Goal: Task Accomplishment & Management: Manage account settings

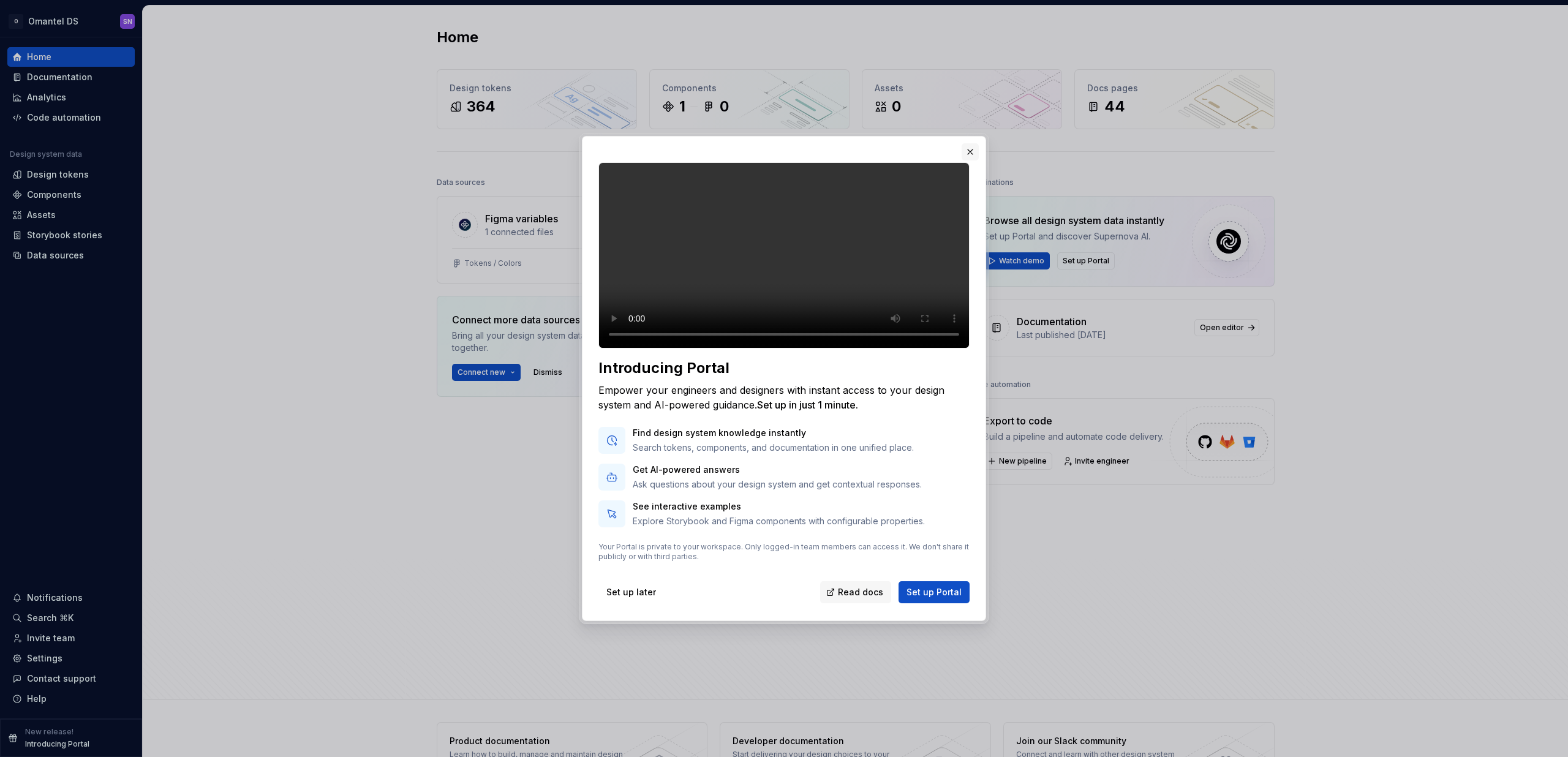
click at [969, 144] on button "button" at bounding box center [970, 152] width 17 height 17
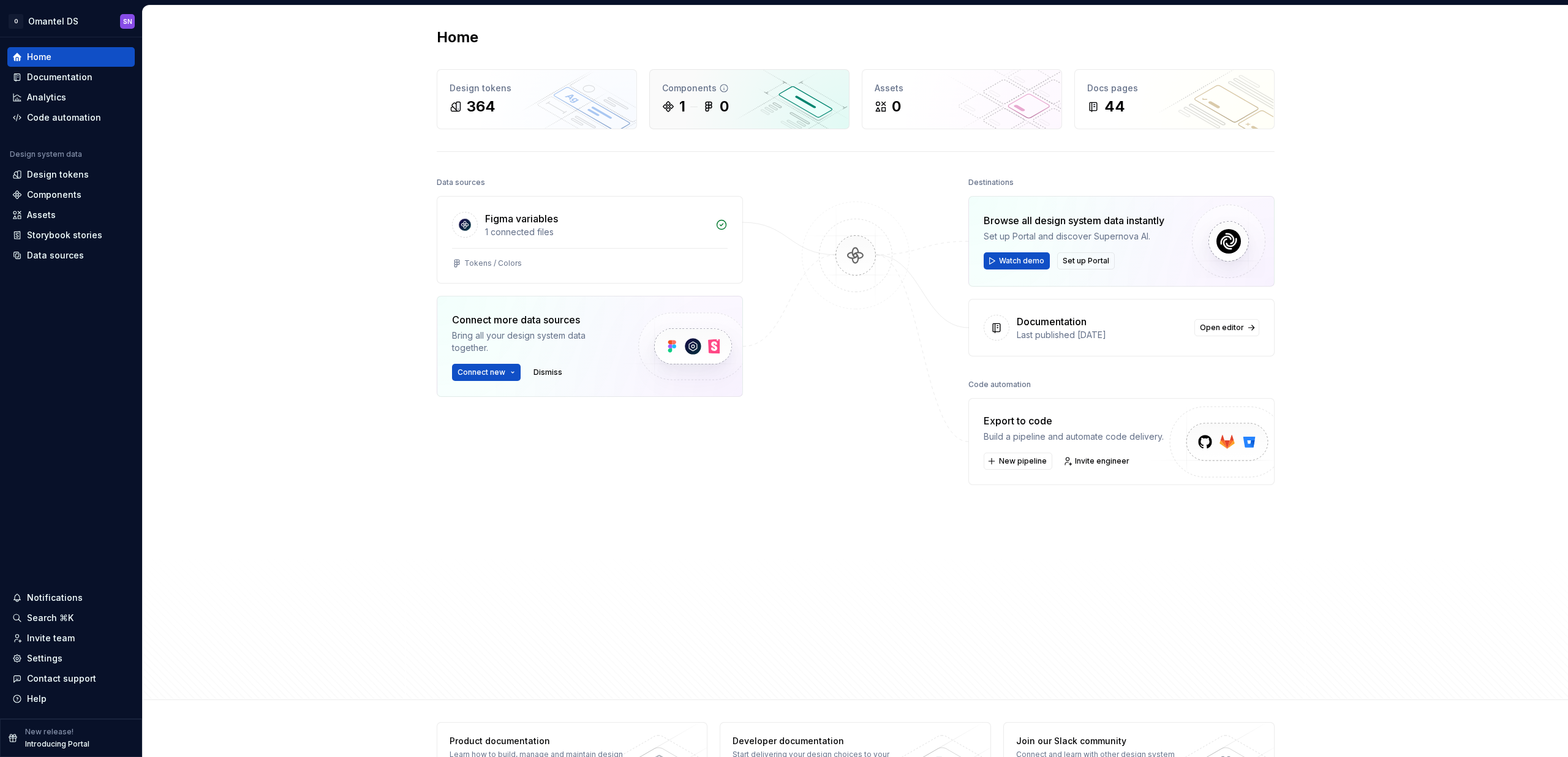
click at [800, 106] on div "1 0" at bounding box center [748, 107] width 174 height 20
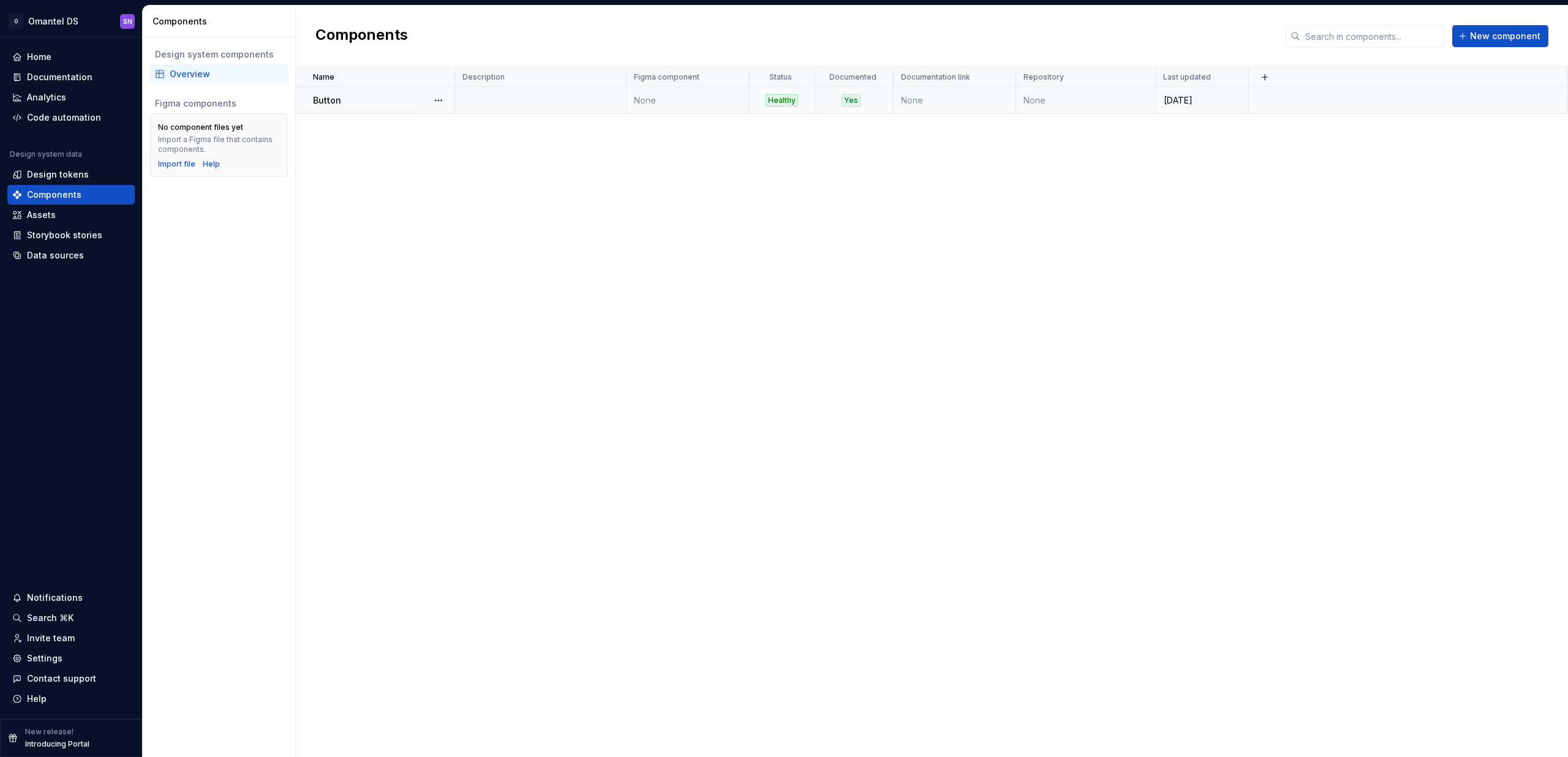
click at [349, 94] on div "Button" at bounding box center [383, 101] width 141 height 12
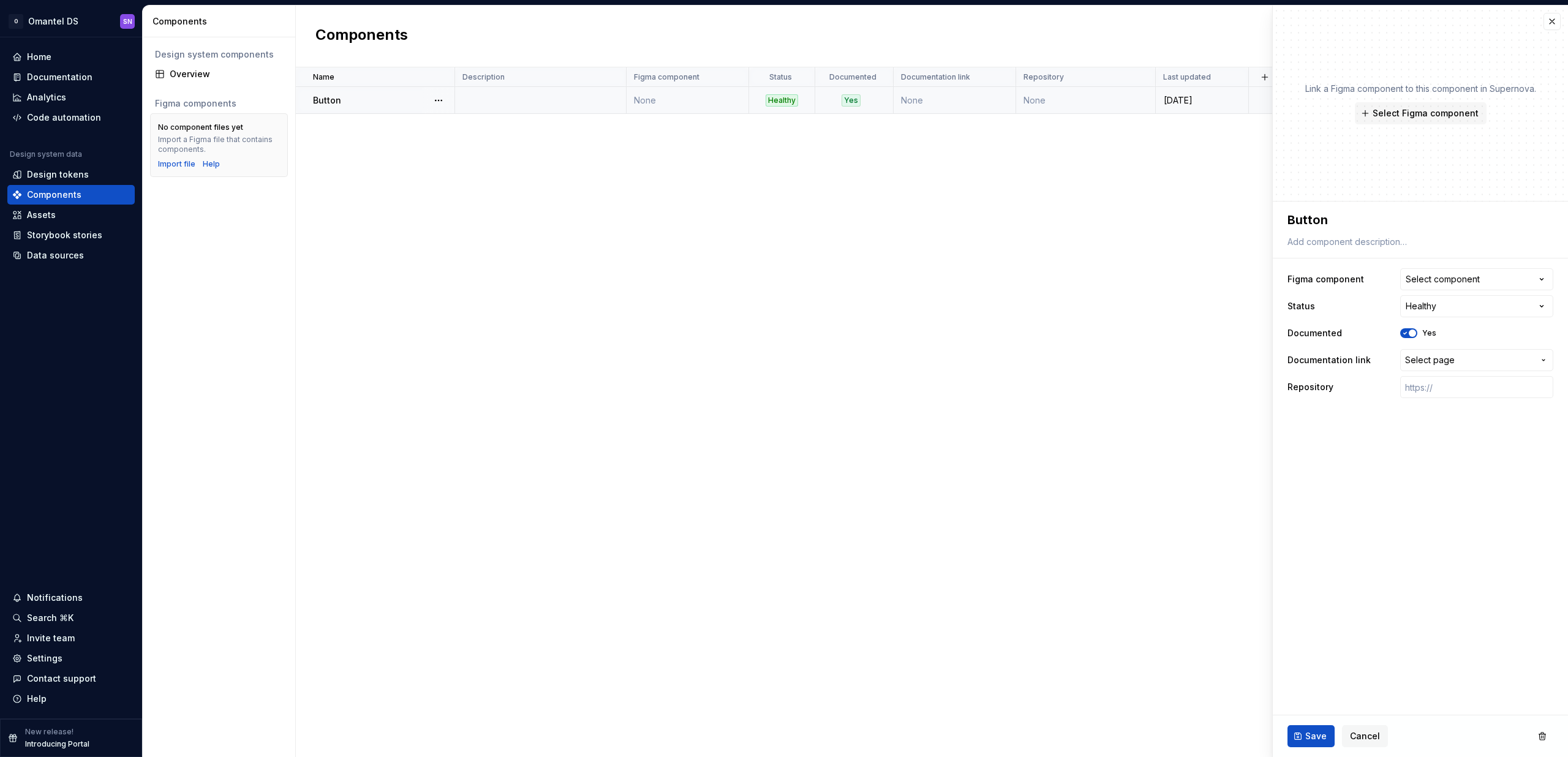
type textarea "*"
click at [1553, 25] on button "button" at bounding box center [1552, 21] width 17 height 17
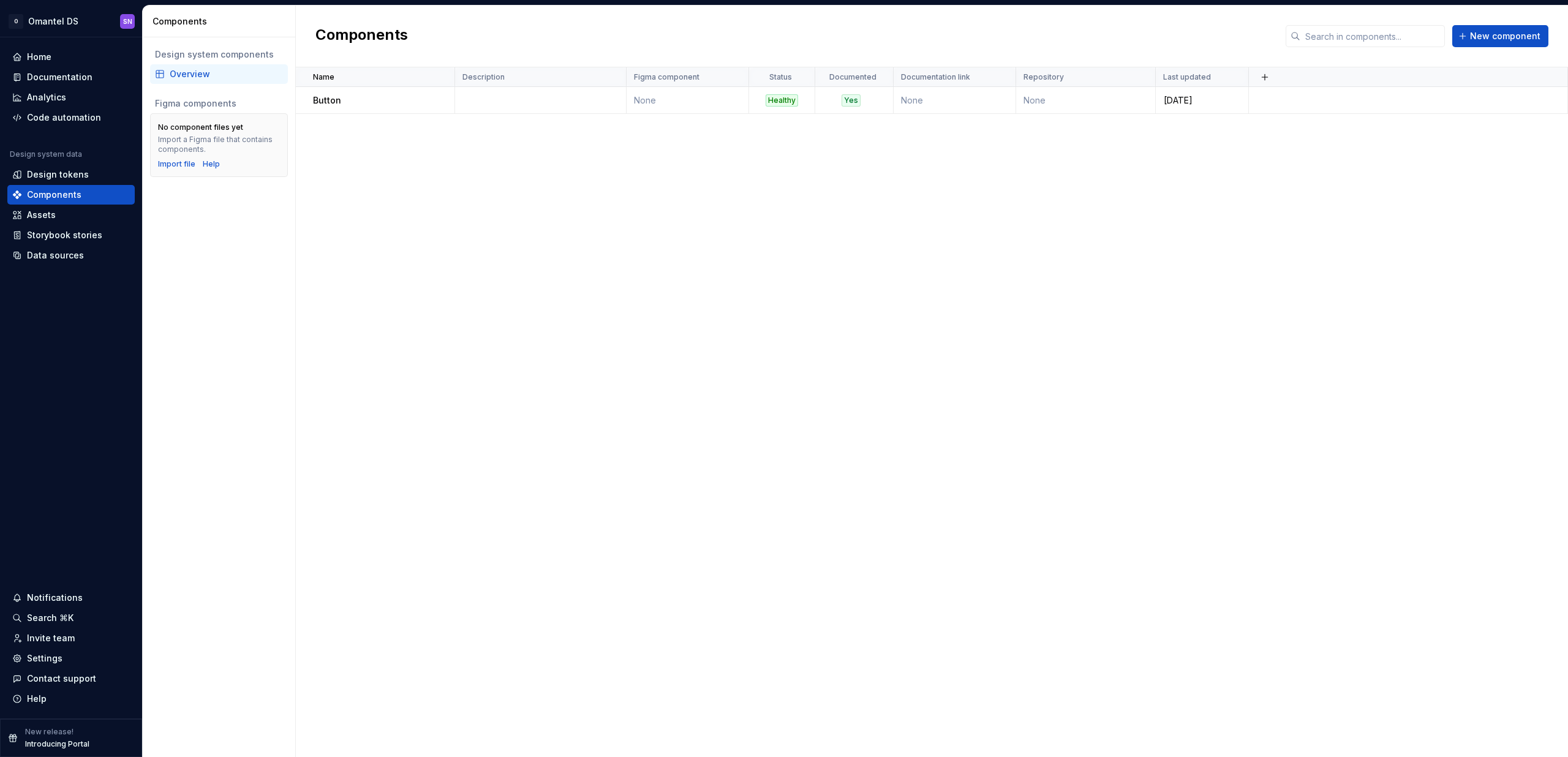
click at [1211, 217] on div "Name Description Figma component Status Documented Documentation link Repositor…" at bounding box center [932, 412] width 1272 height 690
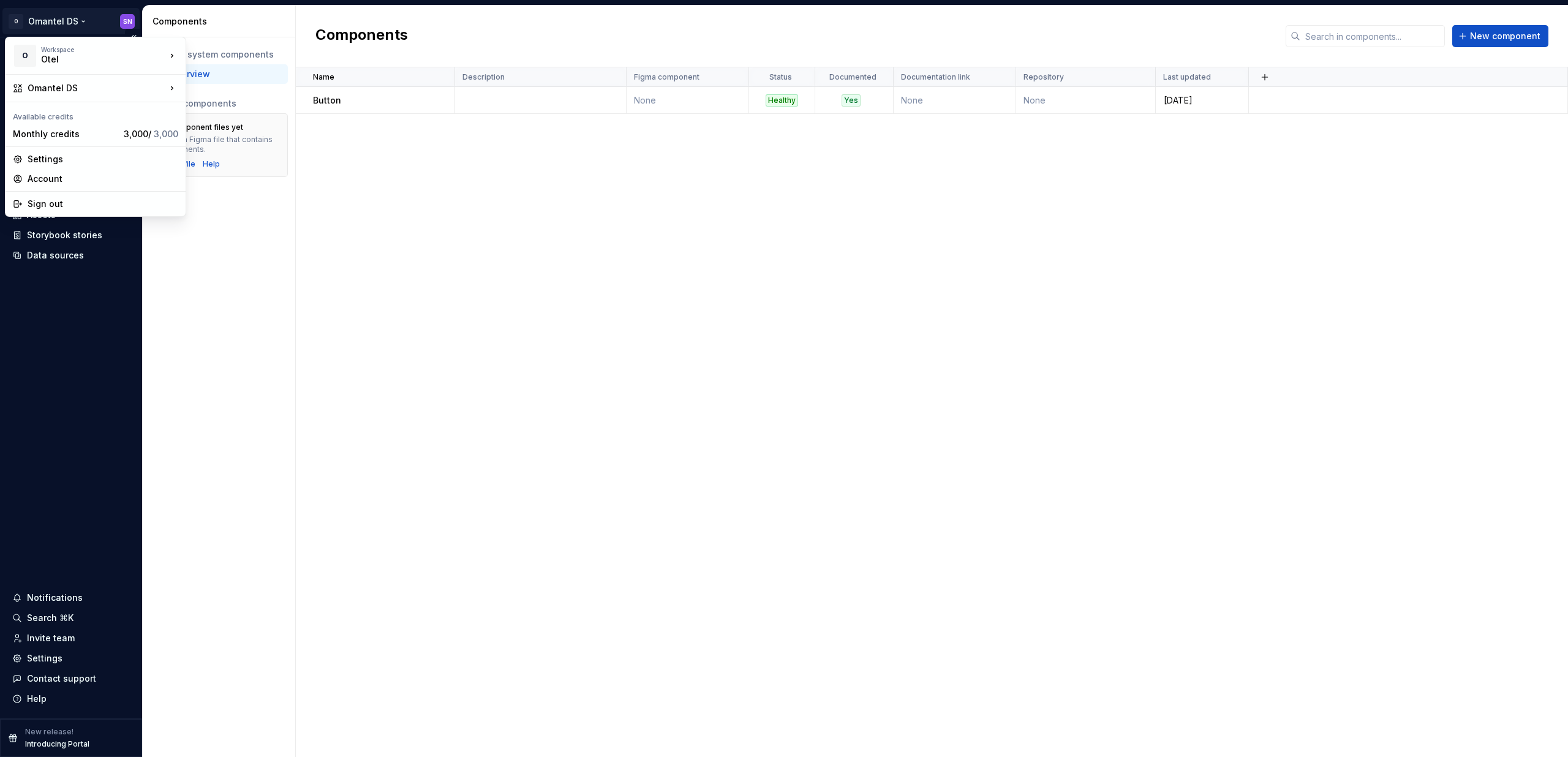
click at [53, 23] on html "O Omantel DS SN Home Documentation Analytics Code automation Design system data…" at bounding box center [784, 378] width 1568 height 757
click at [220, 114] on div "Omantel" at bounding box center [258, 111] width 105 height 12
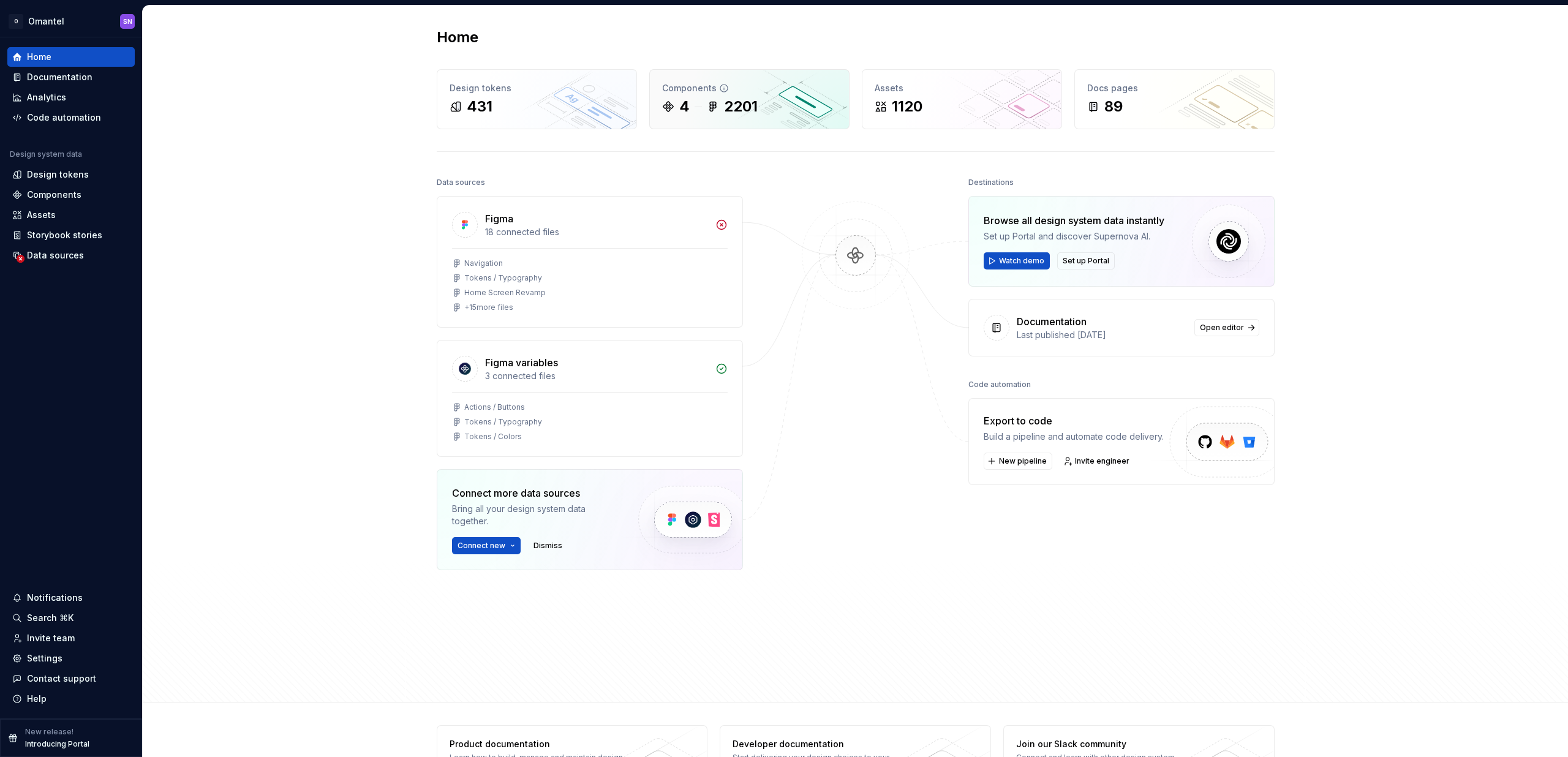
click at [748, 111] on div "2201" at bounding box center [740, 107] width 33 height 20
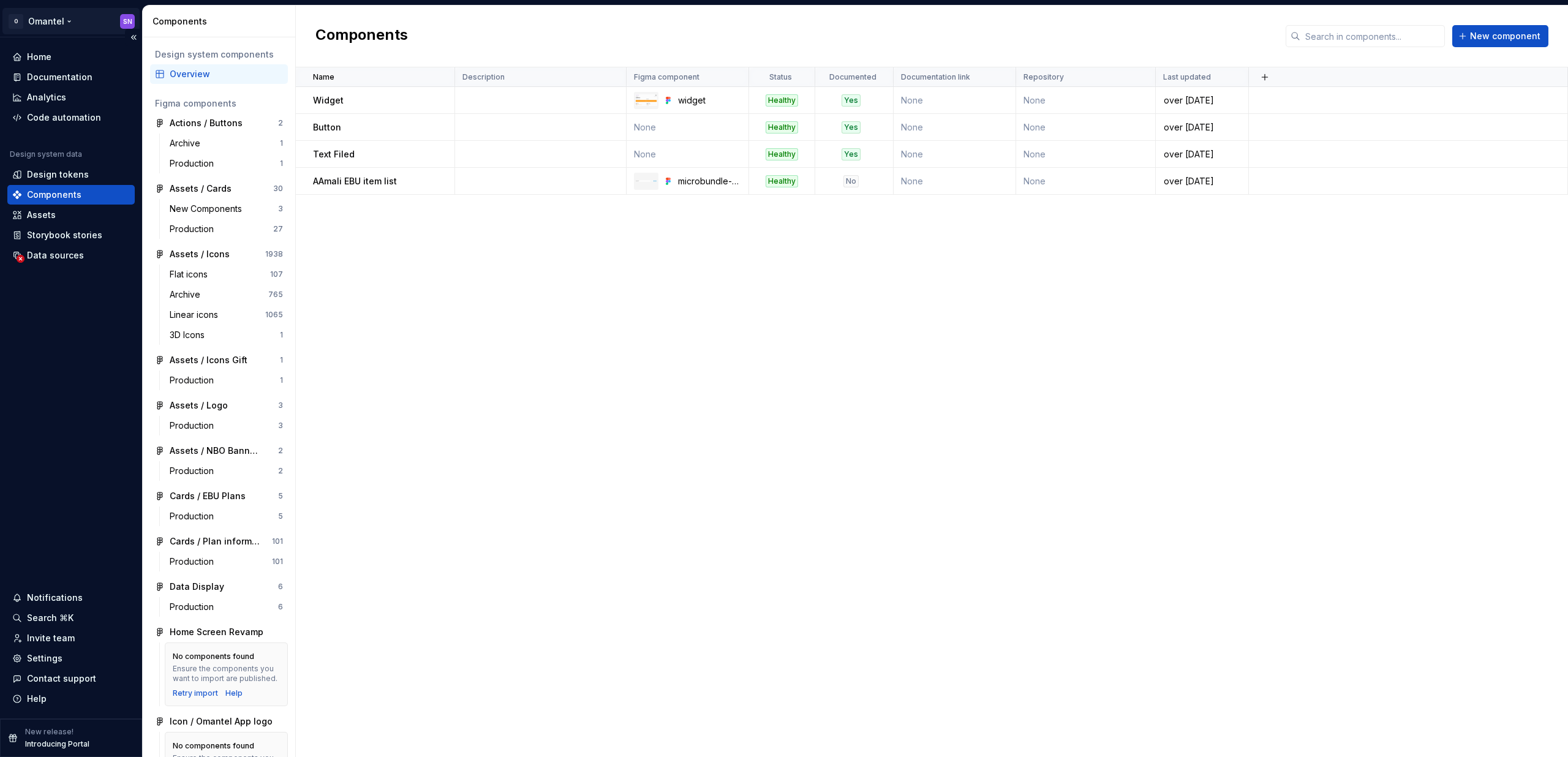
click at [77, 21] on html "O Omantel SN Home Documentation Analytics Code automation Design system data De…" at bounding box center [784, 378] width 1568 height 757
click at [435, 384] on html "O Omantel SN Home Documentation Analytics Code automation Design system data De…" at bounding box center [784, 378] width 1568 height 757
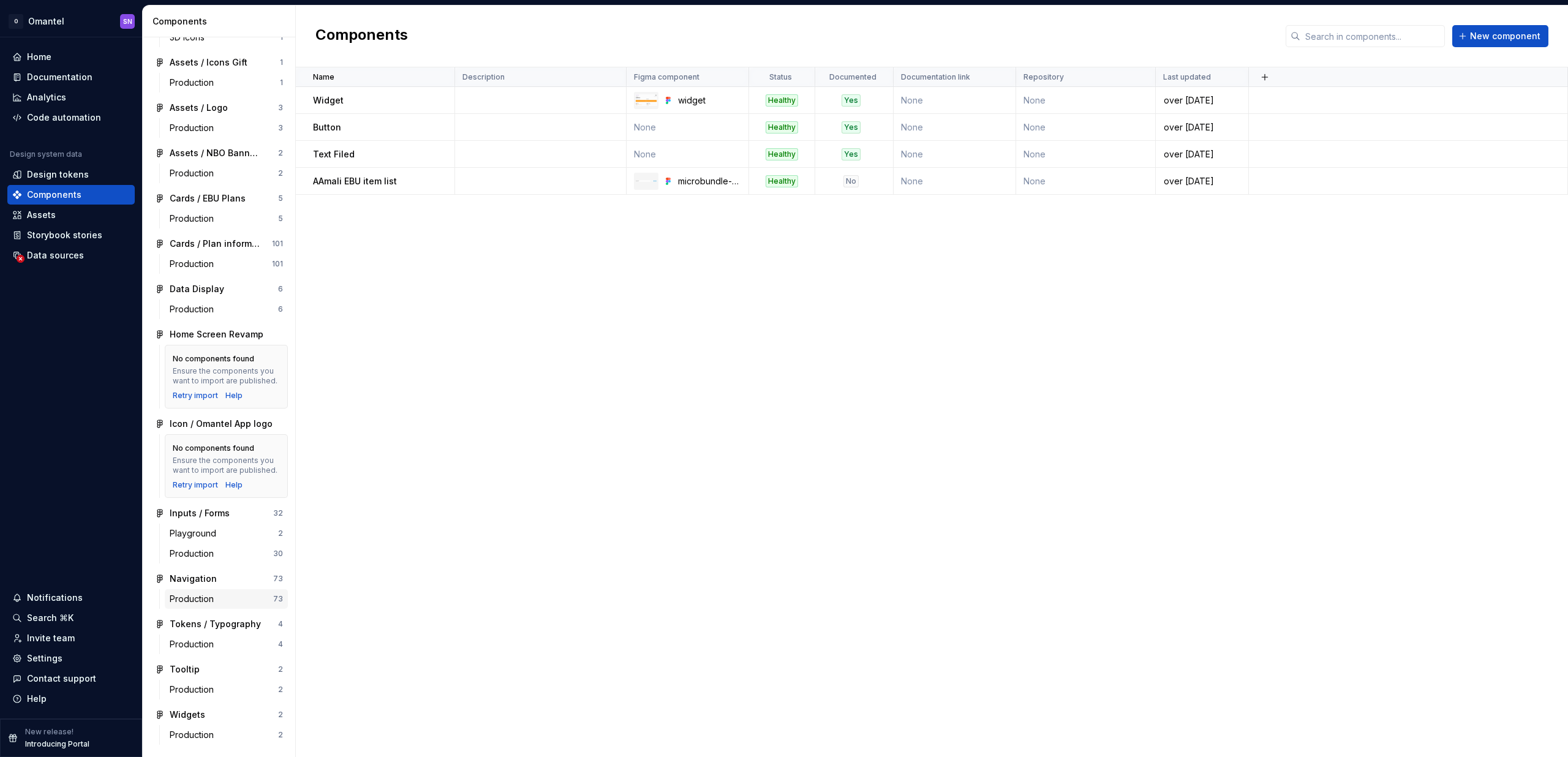
click at [191, 599] on div "Production" at bounding box center [194, 599] width 49 height 12
click at [186, 578] on div "Navigation" at bounding box center [193, 579] width 47 height 12
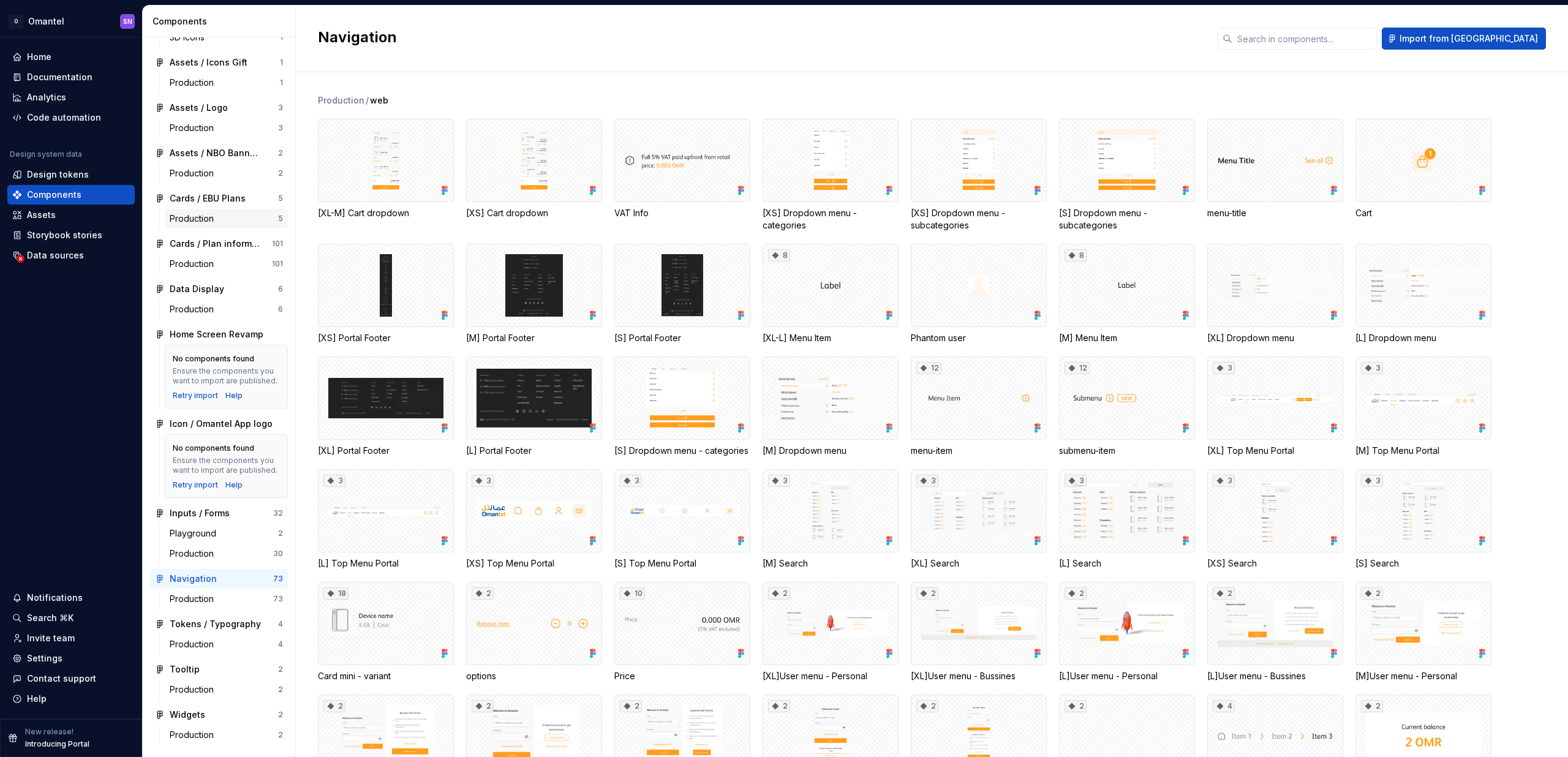
click at [208, 224] on div "Production" at bounding box center [194, 219] width 49 height 12
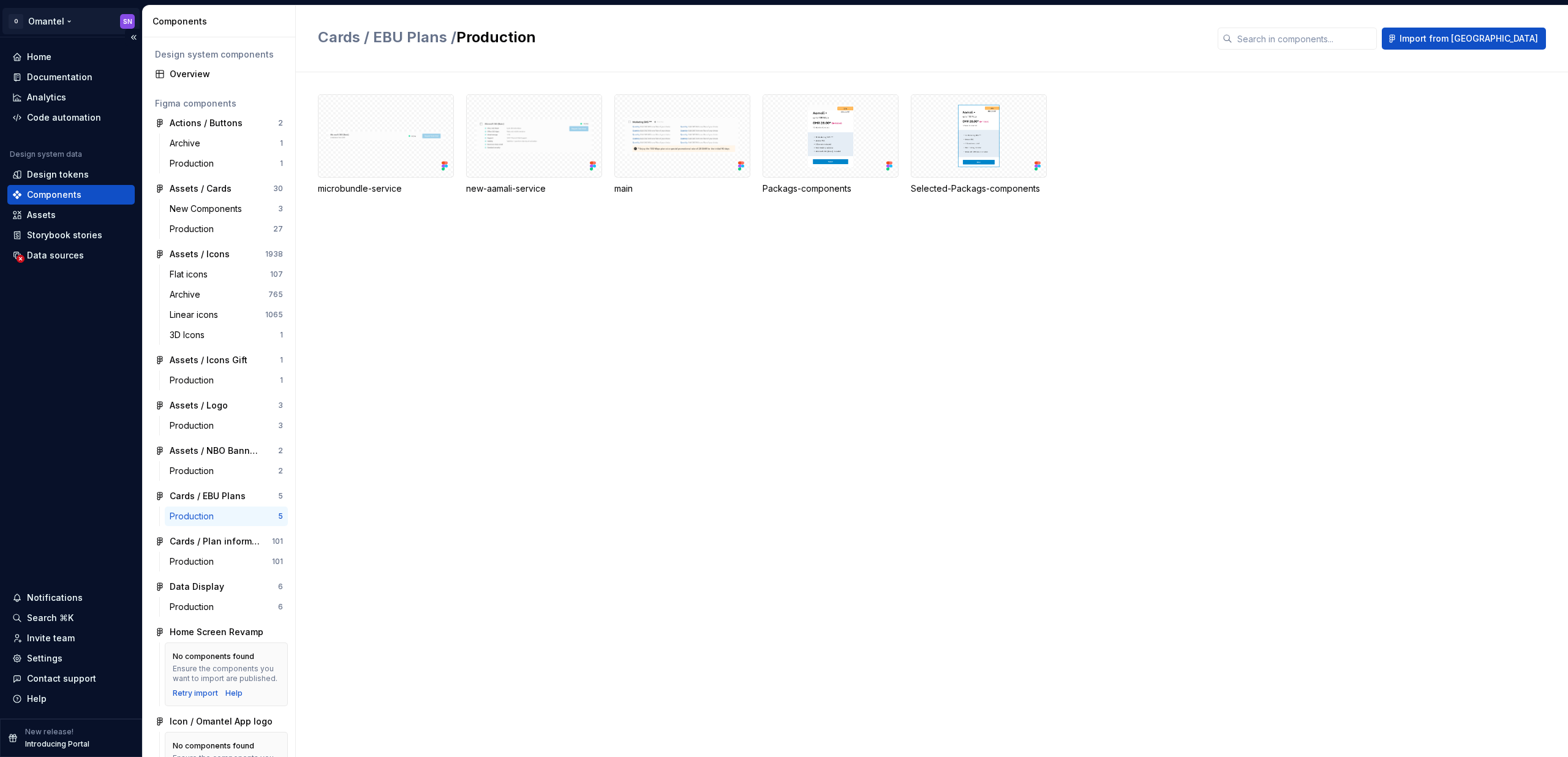
click at [84, 21] on html "O Omantel SN Home Documentation Analytics Code automation Design system data De…" at bounding box center [784, 378] width 1568 height 757
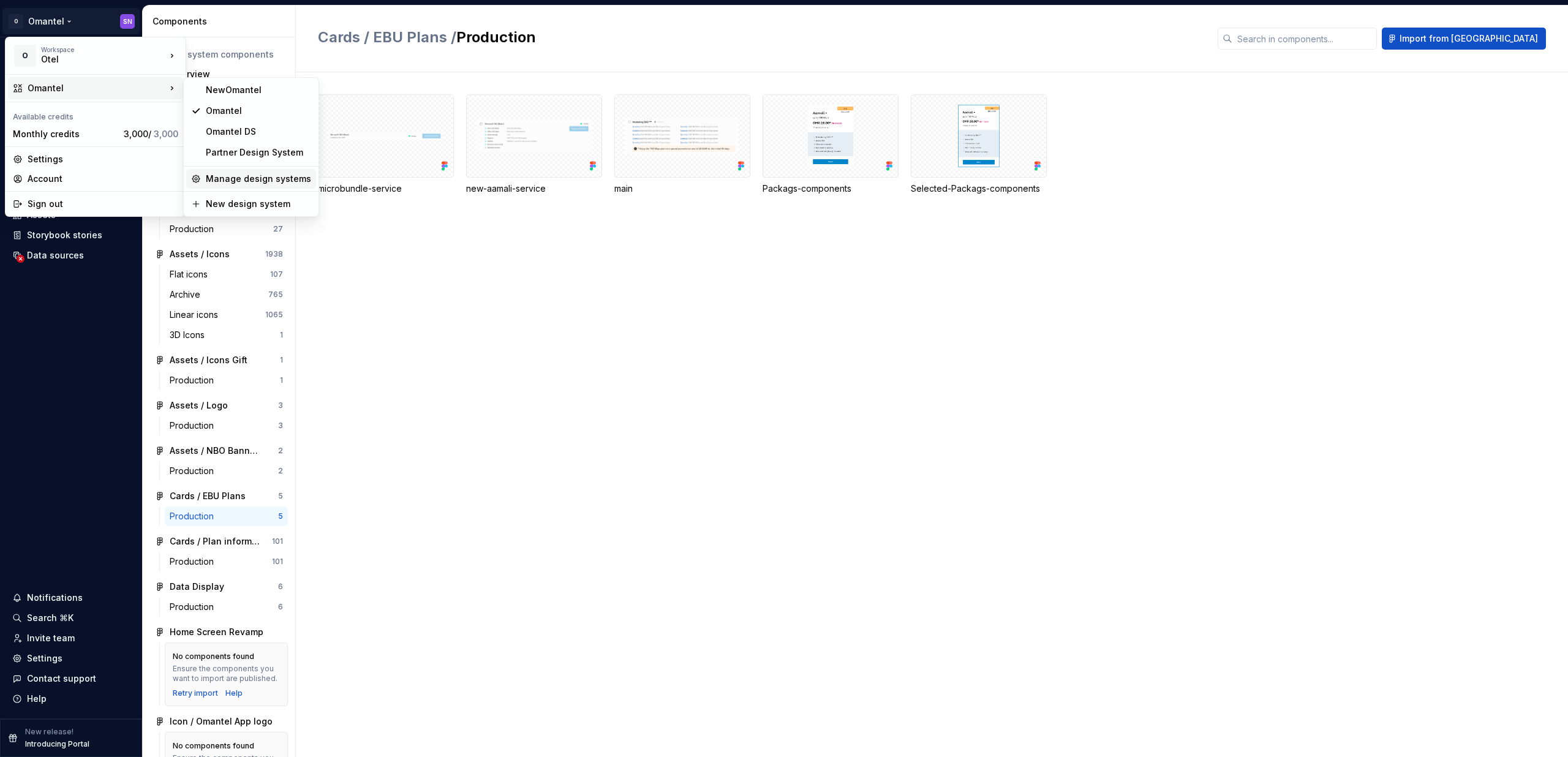
click at [232, 174] on div "Manage design systems" at bounding box center [258, 179] width 105 height 12
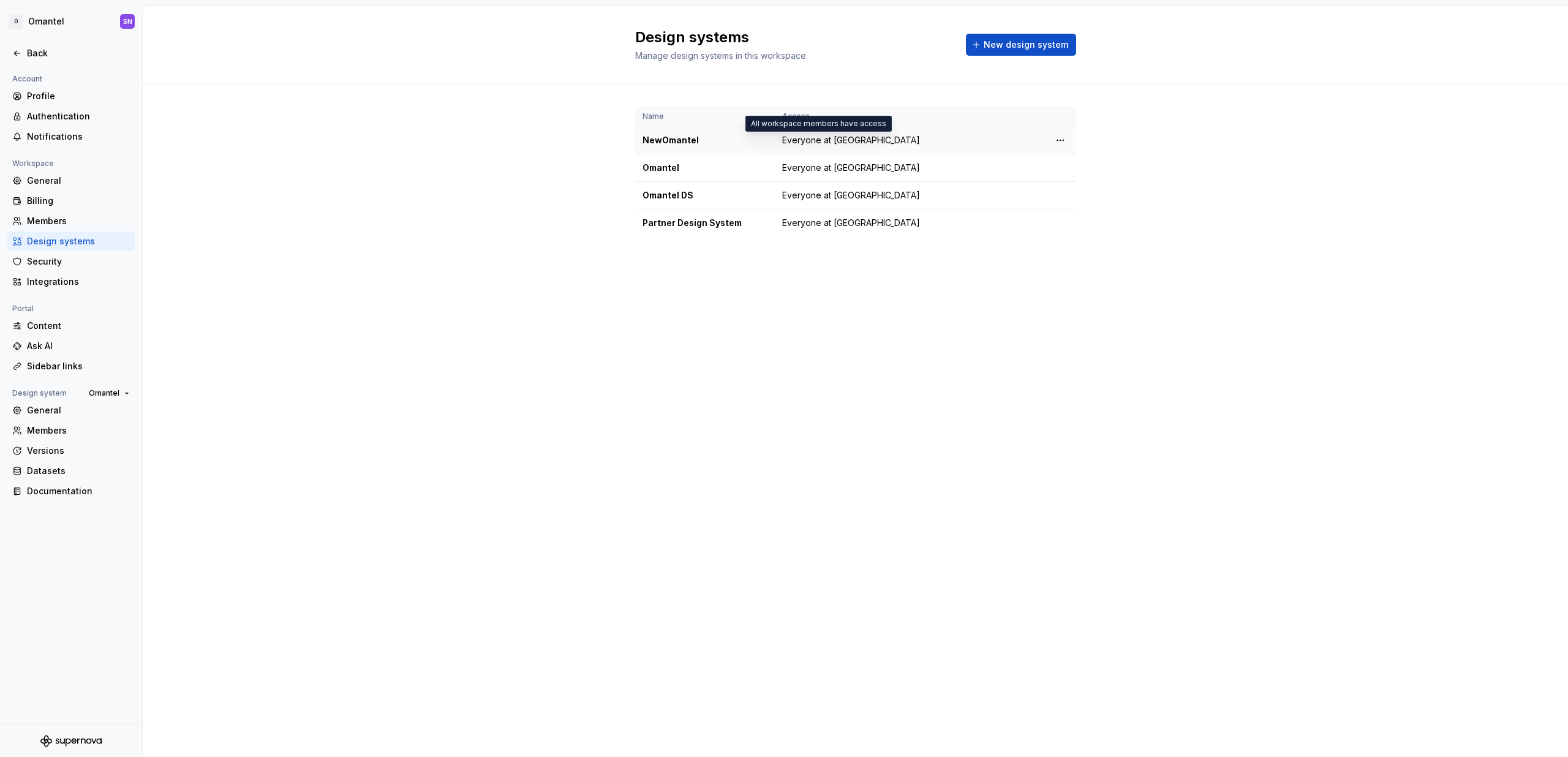
click at [824, 136] on span "Everyone at [GEOGRAPHIC_DATA]" at bounding box center [851, 140] width 138 height 12
click at [1065, 142] on html "O Omantel SN Back Account Profile Authentication Notifications Workspace Genera…" at bounding box center [784, 378] width 1568 height 757
click at [1074, 157] on div "View members" at bounding box center [1125, 164] width 141 height 20
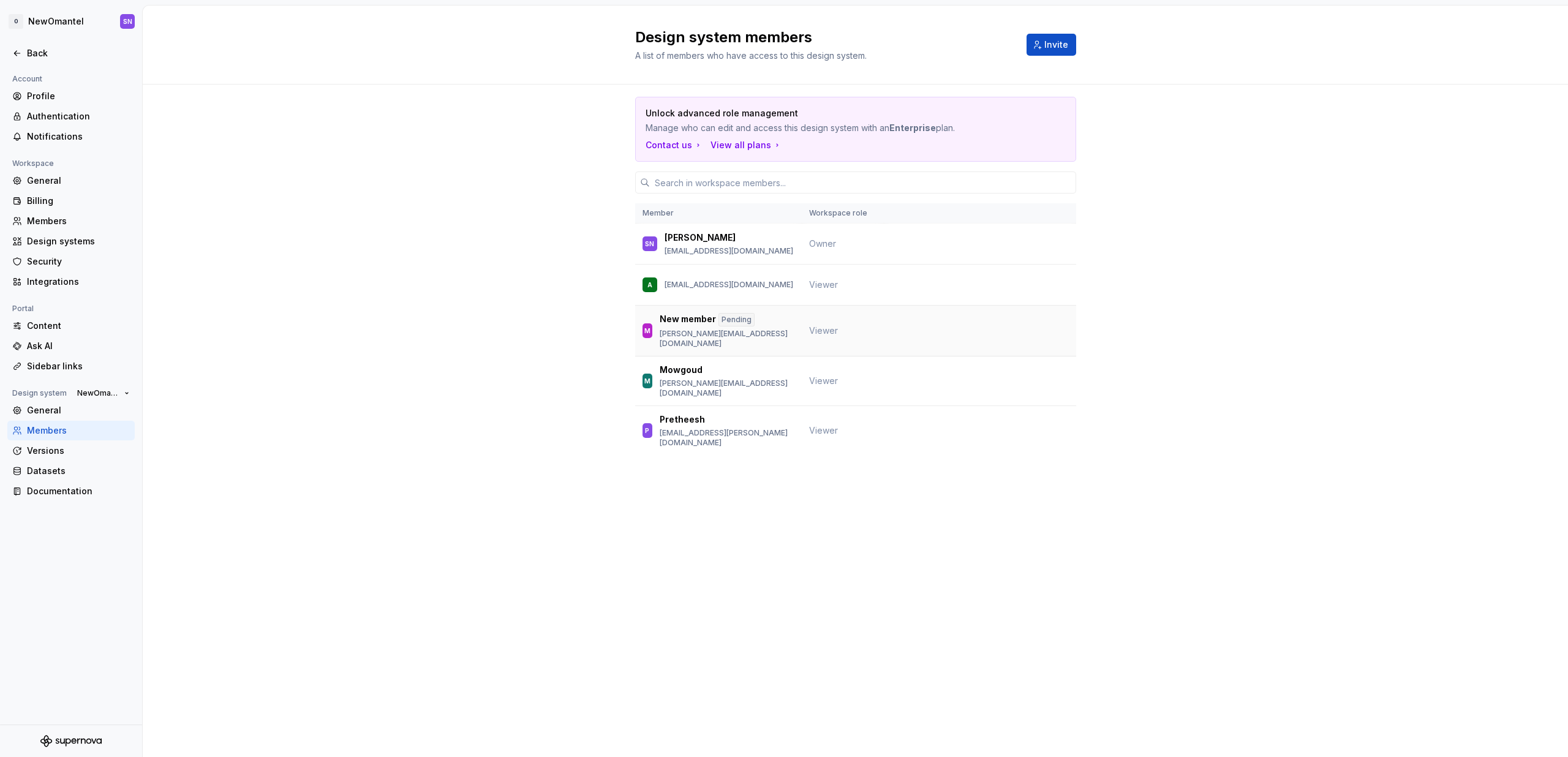
click at [700, 320] on p "New member" at bounding box center [688, 320] width 56 height 14
click at [708, 285] on p "[EMAIL_ADDRESS][DOMAIN_NAME]" at bounding box center [729, 284] width 129 height 10
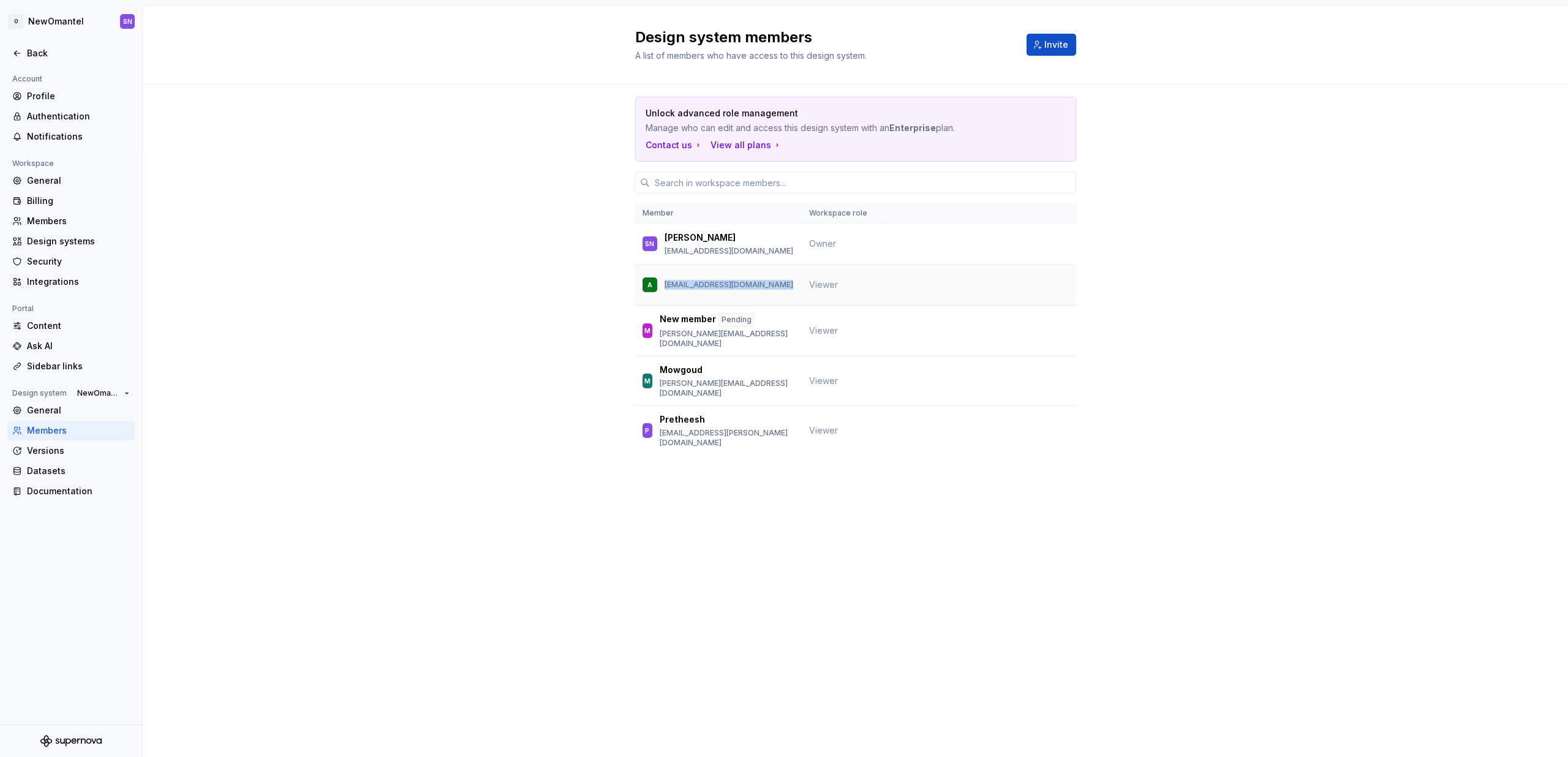
click at [708, 285] on p "[EMAIL_ADDRESS][DOMAIN_NAME]" at bounding box center [729, 284] width 129 height 10
click at [594, 360] on div "Unlock advanced role management Manage who can edit and access this design syst…" at bounding box center [855, 293] width 1425 height 417
click at [767, 180] on input "text" at bounding box center [863, 183] width 427 height 22
click at [604, 151] on div "Unlock advanced role management Manage who can edit and access this design syst…" at bounding box center [855, 293] width 1425 height 417
click at [695, 188] on input "text" at bounding box center [863, 183] width 427 height 22
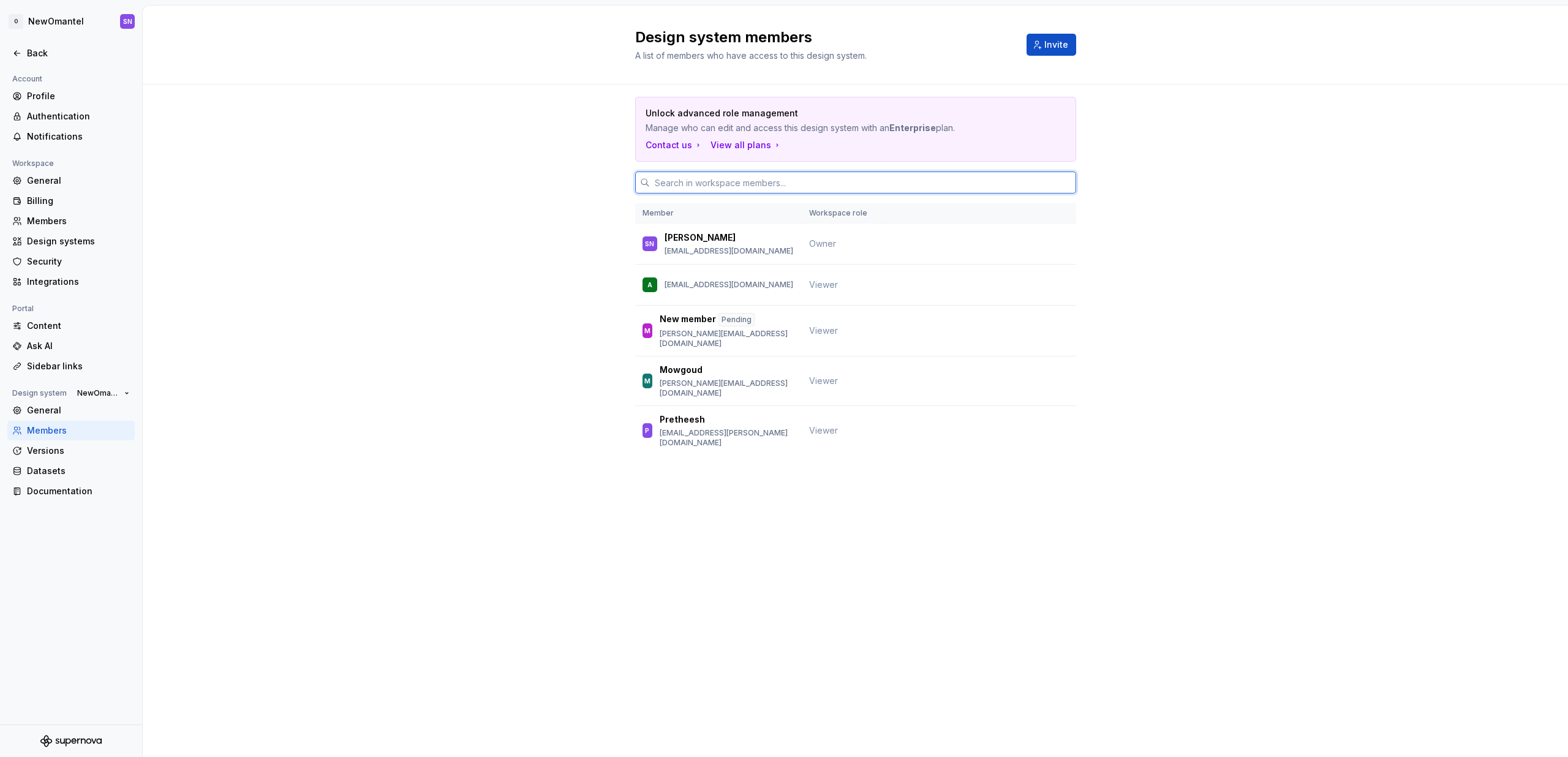
type input "[PERSON_NAME]-line hindi"
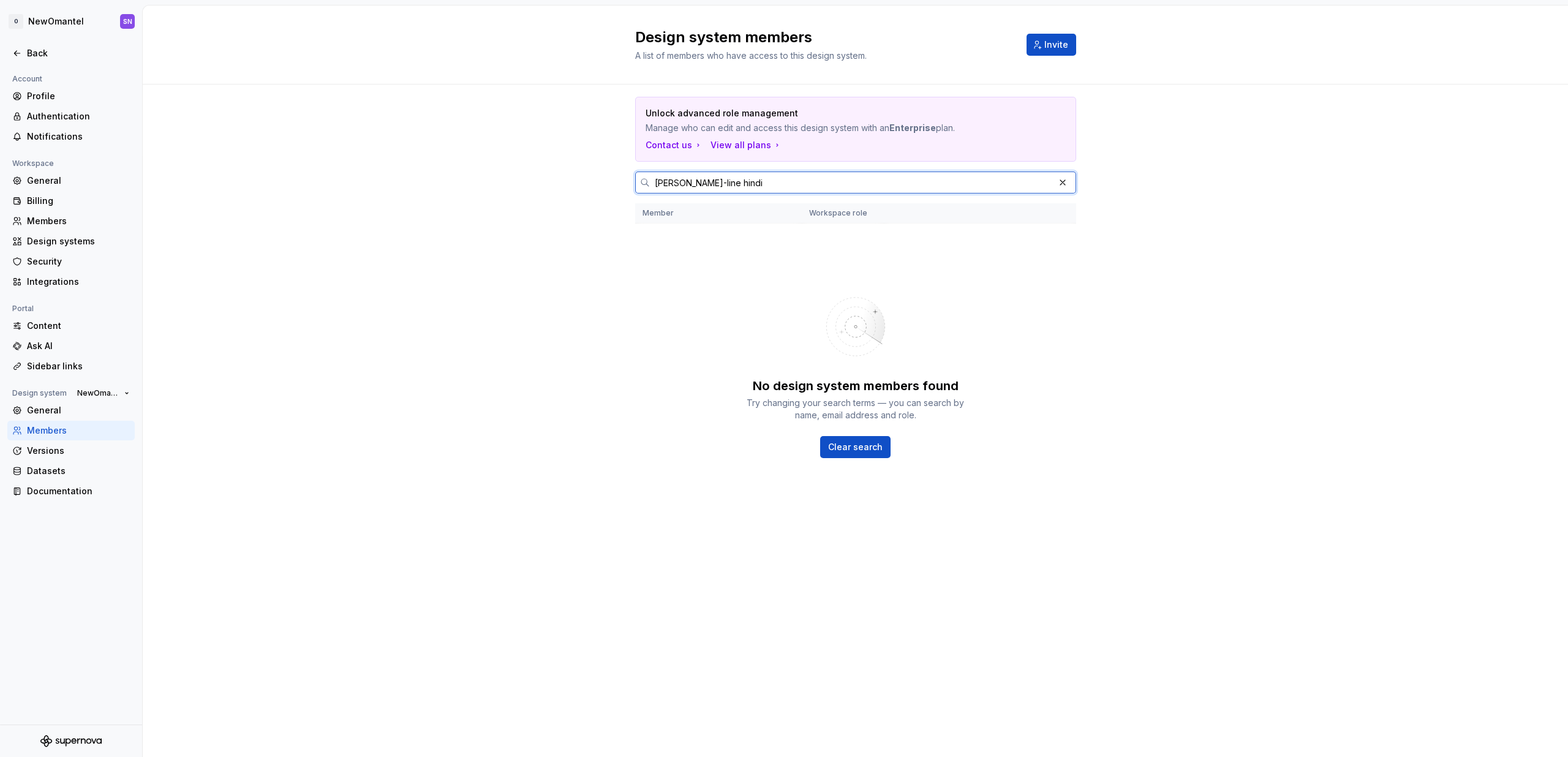
click at [733, 176] on input "[PERSON_NAME]-line hindi" at bounding box center [852, 183] width 404 height 22
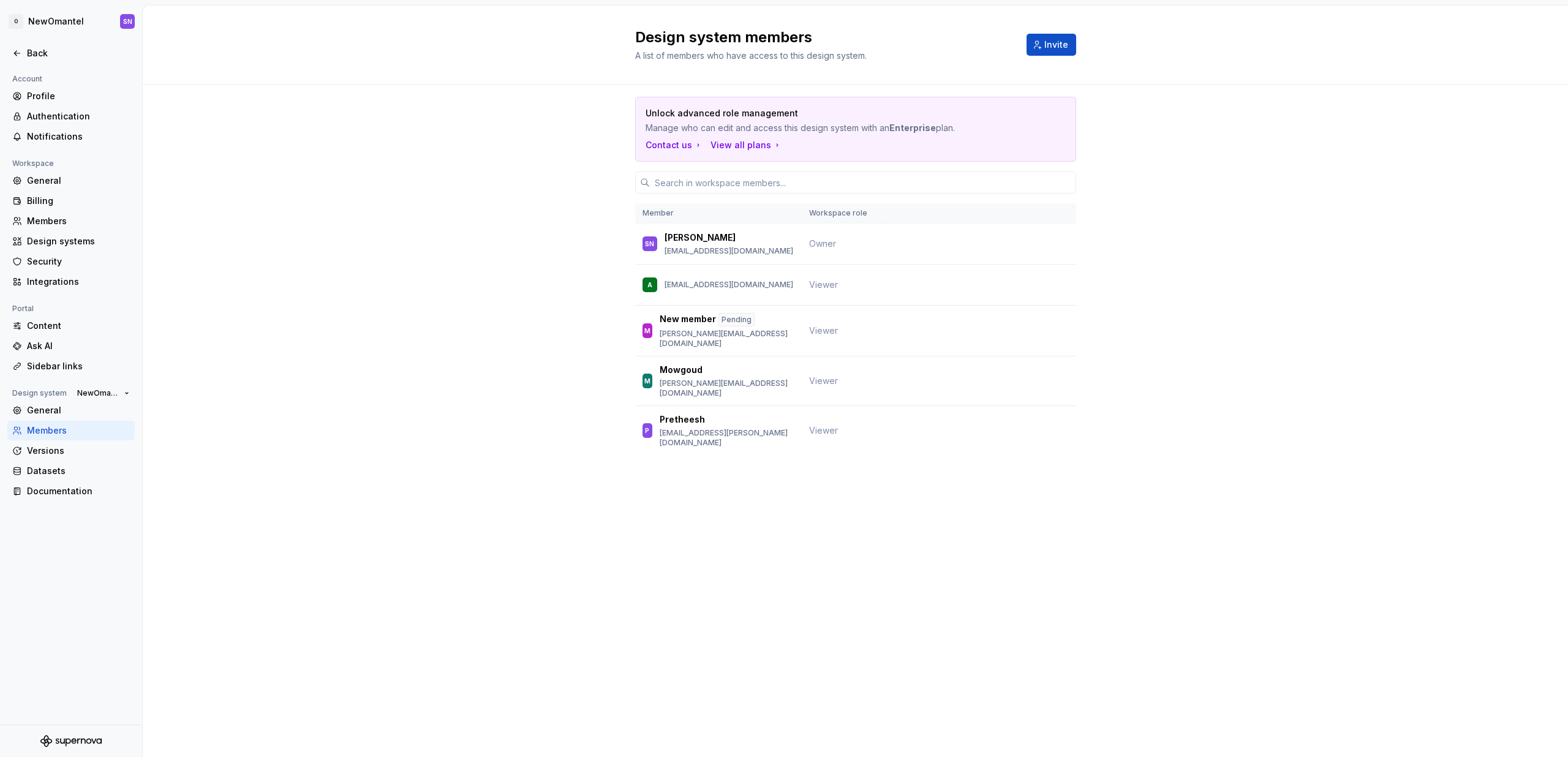
click at [375, 244] on div "Unlock advanced role management Manage who can edit and access this design syst…" at bounding box center [855, 293] width 1425 height 417
click at [44, 57] on div "Back" at bounding box center [78, 53] width 103 height 12
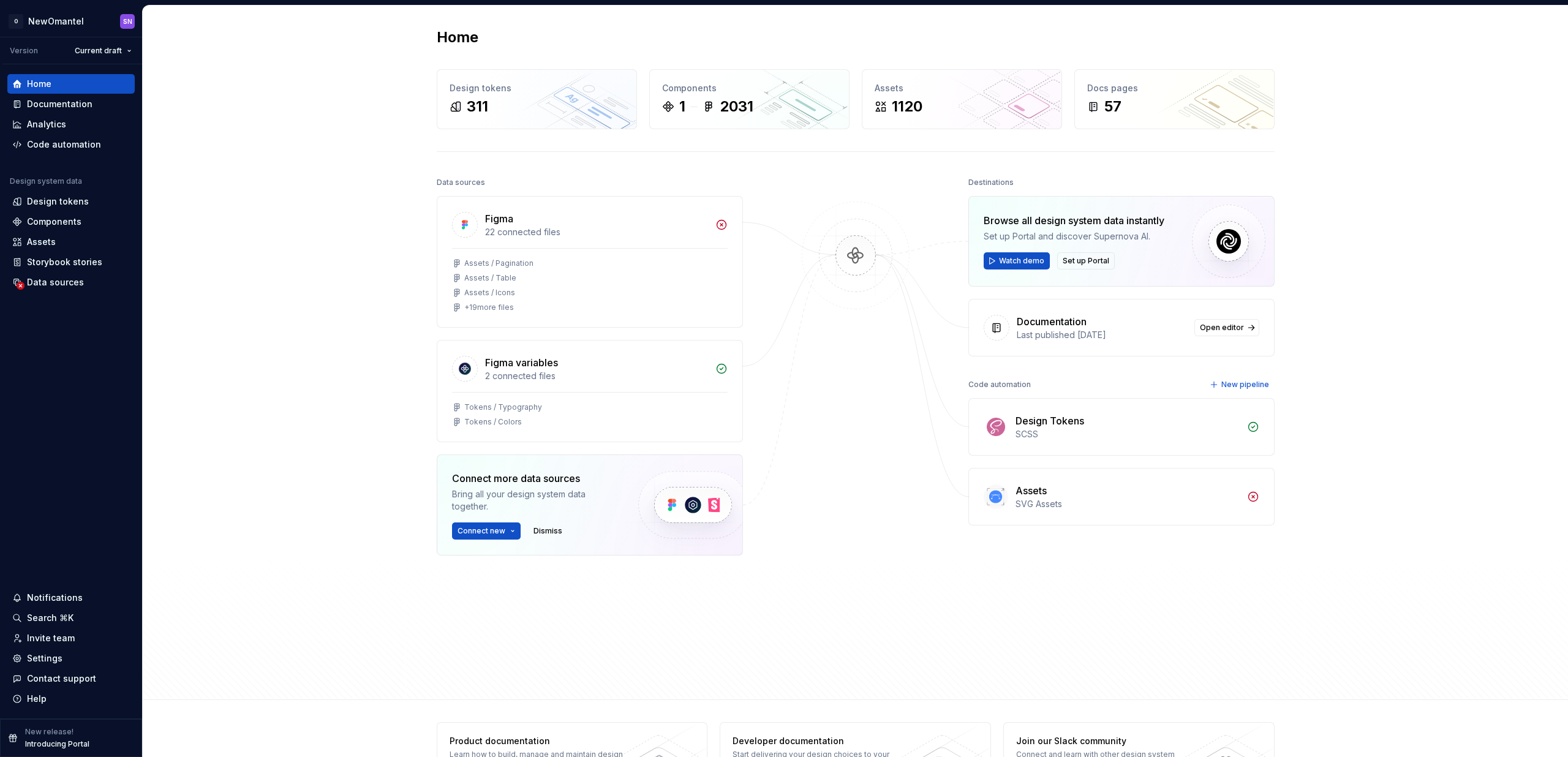
click at [374, 340] on div "Home Design tokens 311 Components 1 2031 Assets 1120 Docs pages 57 Data sources…" at bounding box center [855, 353] width 1425 height 695
click at [1121, 106] on div "57" at bounding box center [1174, 107] width 174 height 20
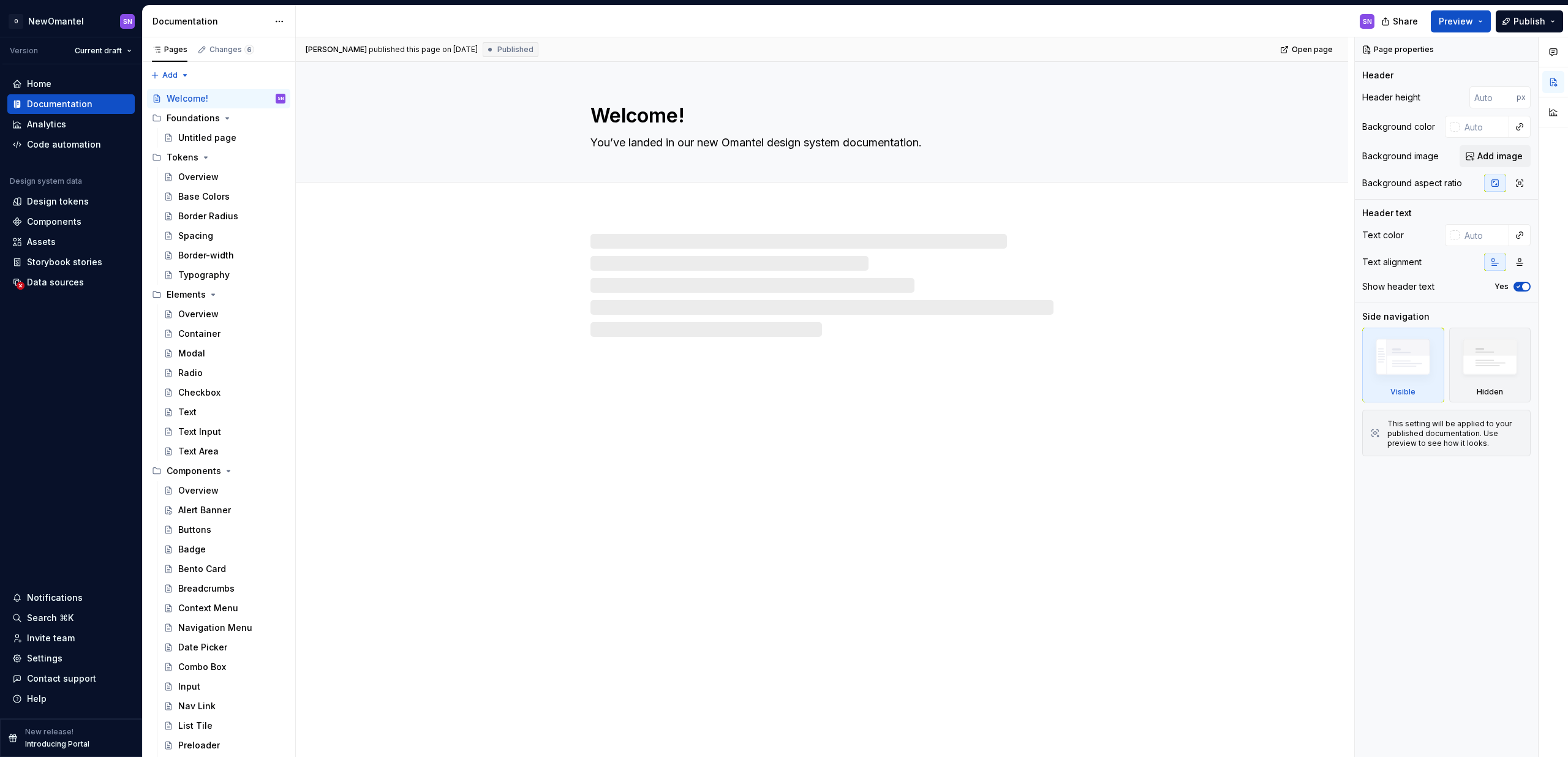
type textarea "*"
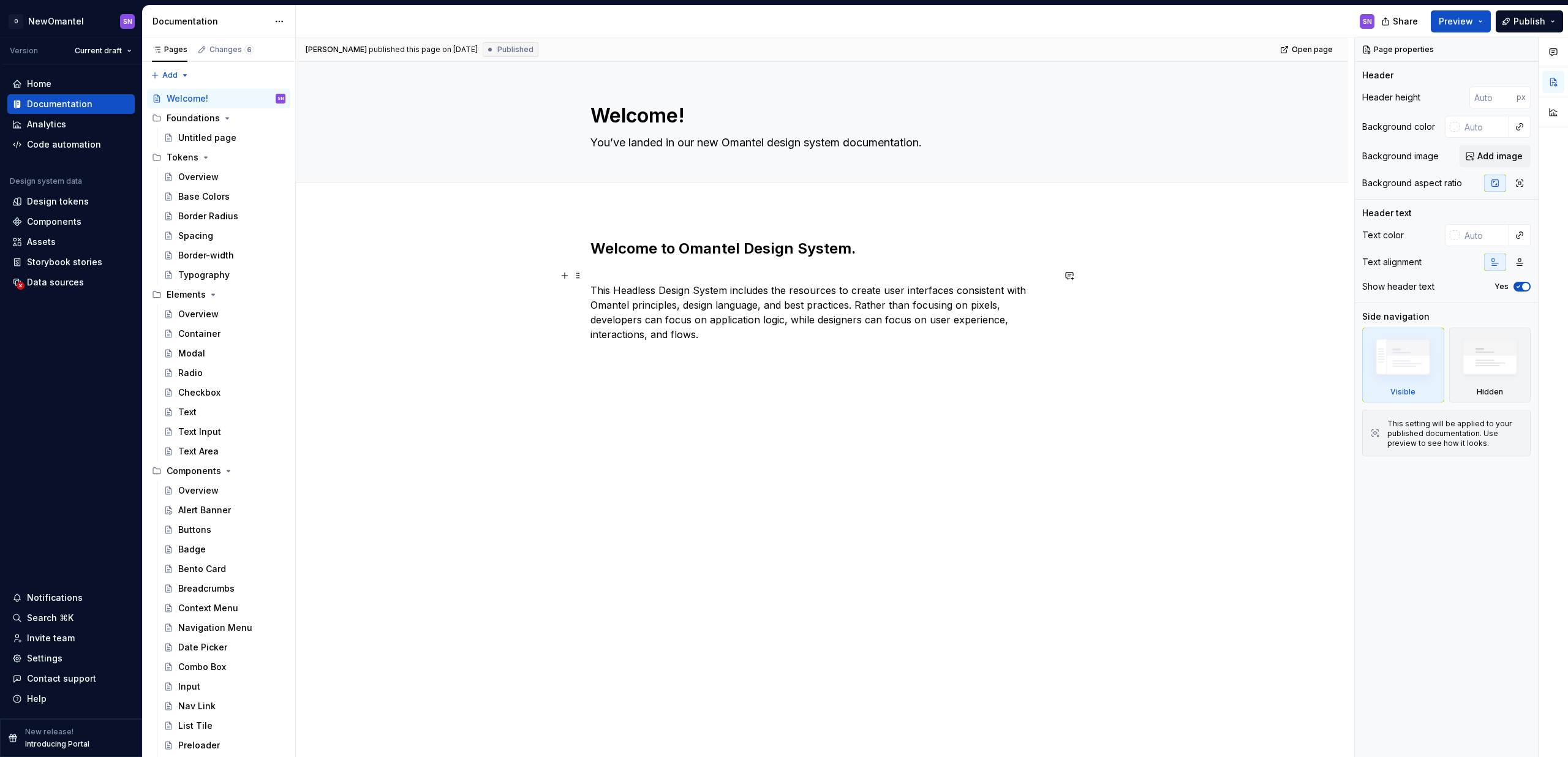
click at [472, 319] on div "Welcome to Omantel Design System. This Headless Design System includes the reso…" at bounding box center [822, 396] width 1052 height 374
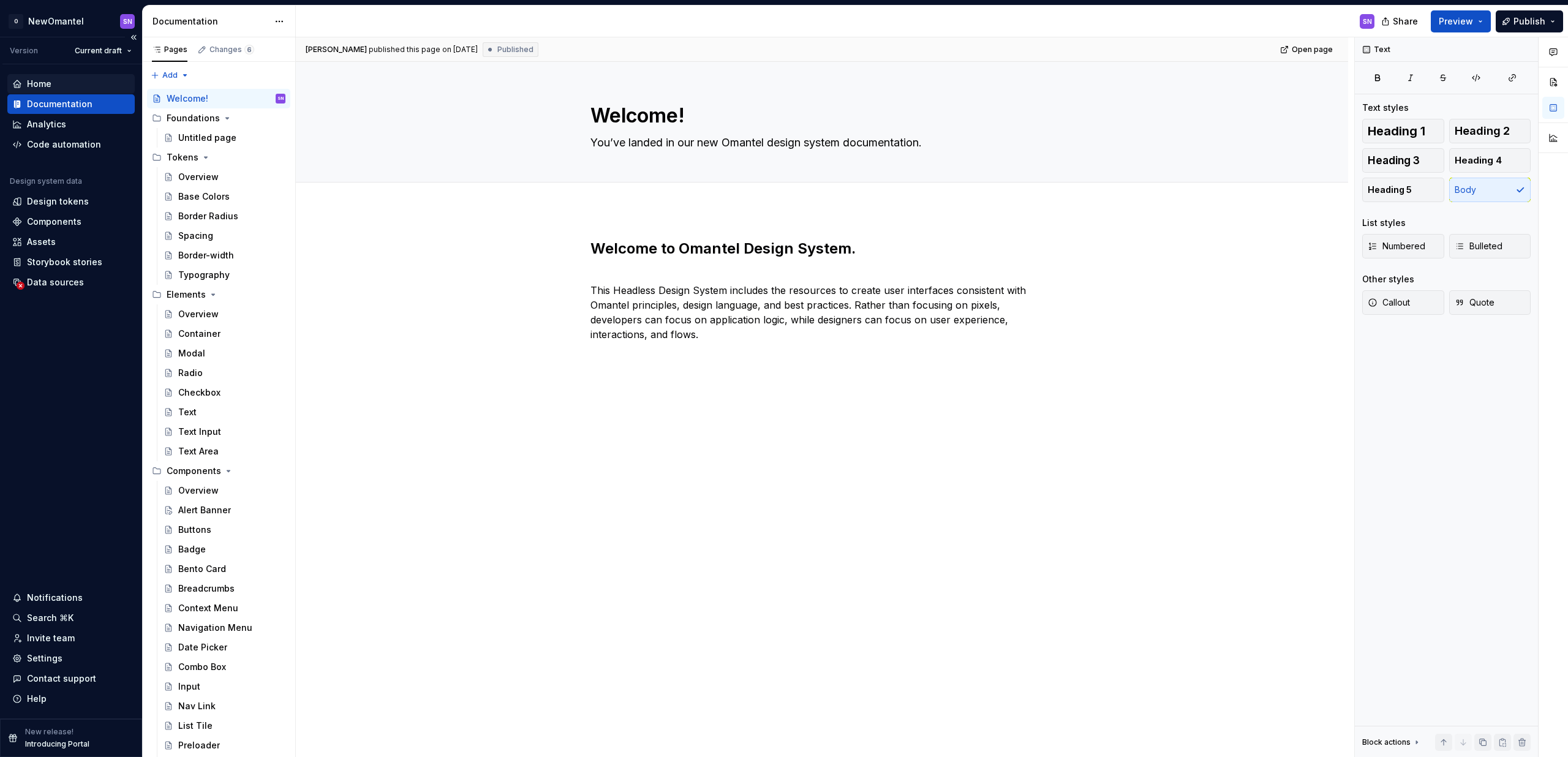
click at [42, 81] on div "Home" at bounding box center [39, 84] width 25 height 12
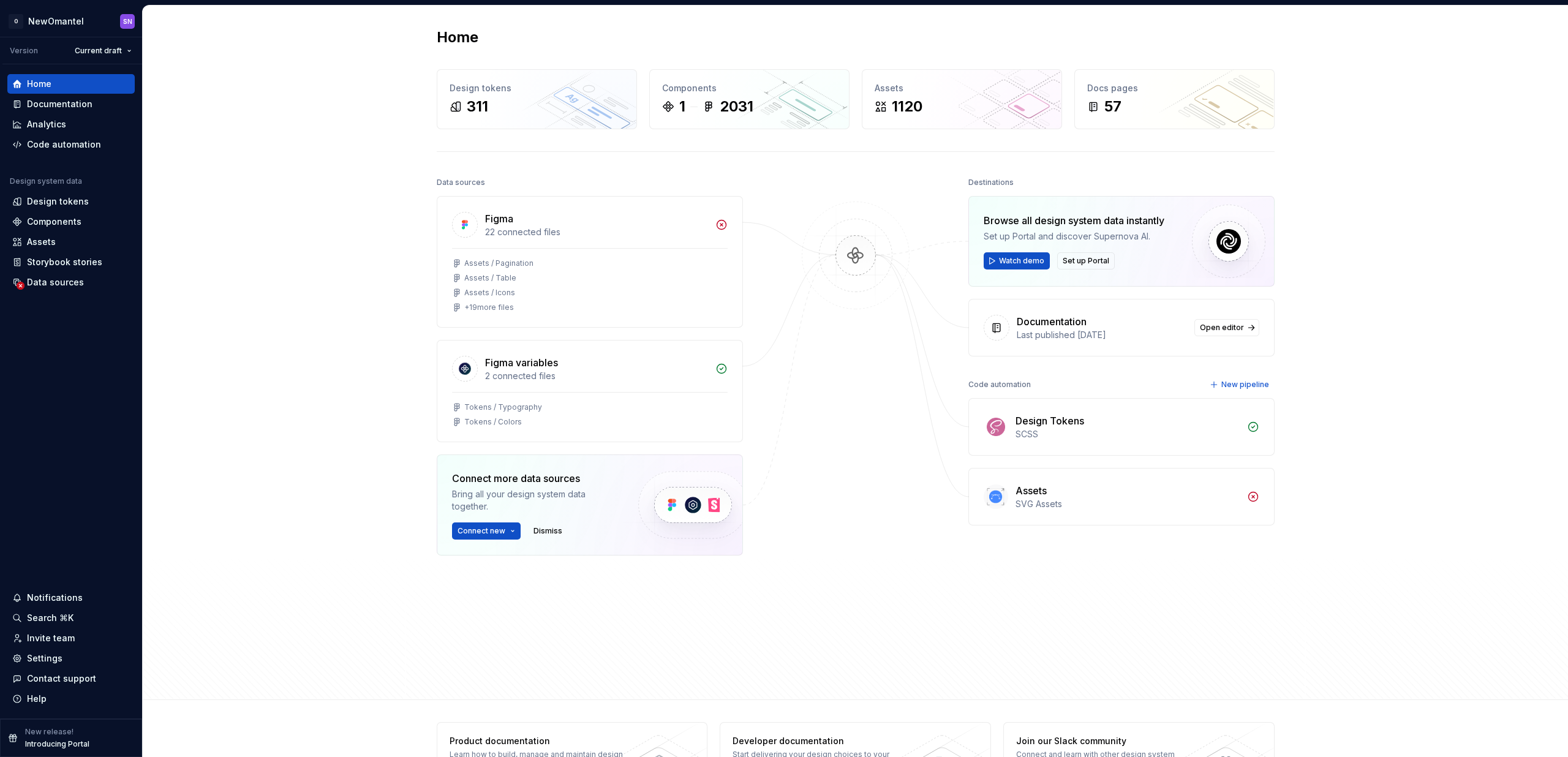
click at [943, 380] on div "Data sources Figma 22 connected files Assets / Pagination Assets / Table Assets…" at bounding box center [856, 425] width 838 height 503
click at [254, 132] on div "Home Design tokens 311 Components 1 2031 Assets 1120 Docs pages 57 Data sources…" at bounding box center [855, 353] width 1425 height 695
click at [108, 51] on html "O NewOmantel SN Version Current draft Home Documentation Analytics Code automat…" at bounding box center [784, 378] width 1568 height 757
click at [107, 95] on div "v 1.0.2" at bounding box center [133, 94] width 79 height 12
click at [315, 157] on div "Home Design tokens 311 Components 1 2031 Assets 1120 Docs pages 57 Data sources…" at bounding box center [855, 353] width 1425 height 695
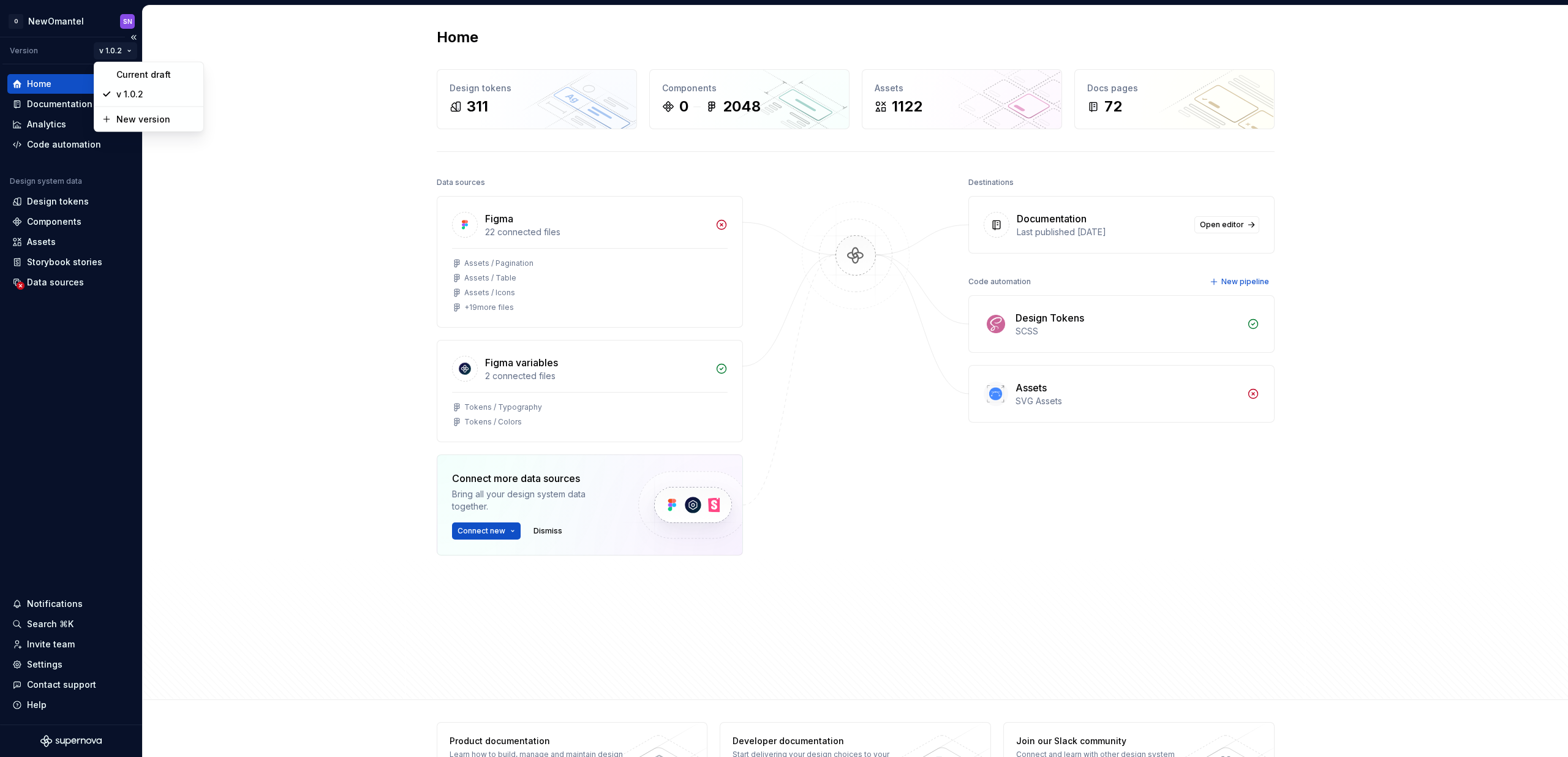
click at [120, 51] on html "O NewOmantel SN Version v 1.0.2 Home Documentation Analytics Code automation De…" at bounding box center [784, 378] width 1568 height 757
click at [129, 79] on div "Current draft" at bounding box center [156, 75] width 79 height 12
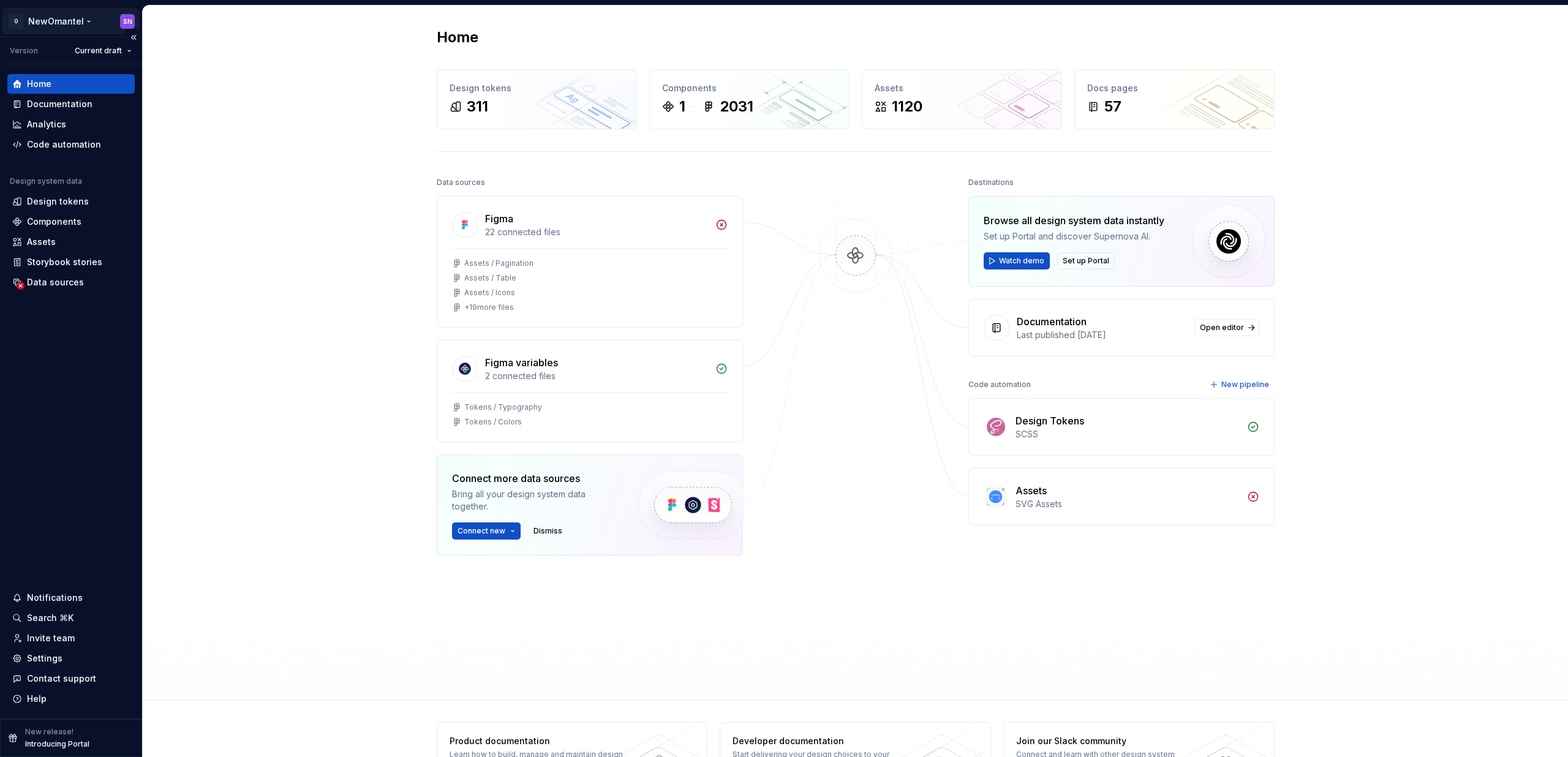
click at [36, 18] on html "O NewOmantel SN Version Current draft Home Documentation Analytics Code automat…" at bounding box center [784, 378] width 1568 height 757
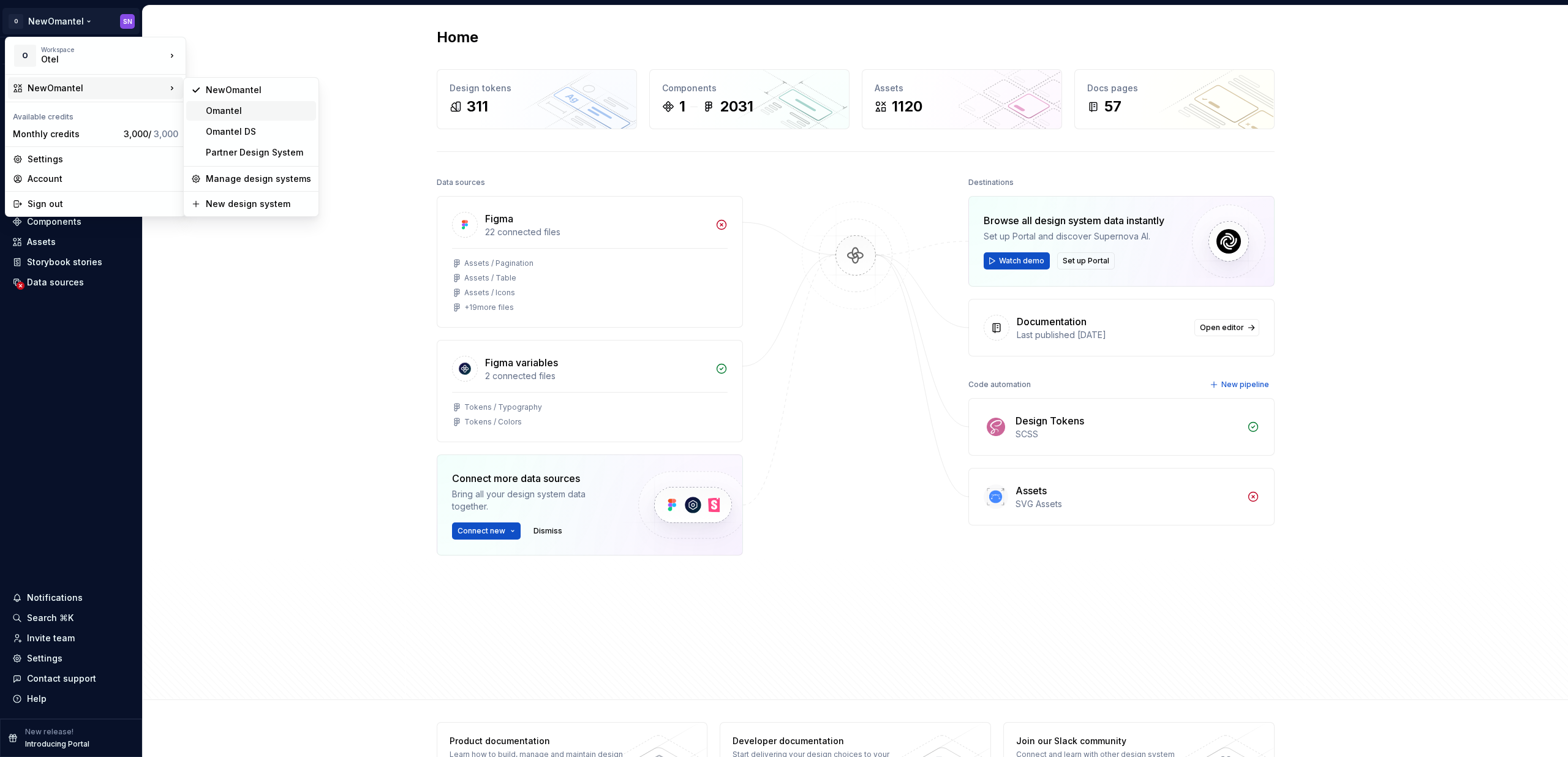
click at [261, 116] on div "Omantel" at bounding box center [258, 111] width 105 height 12
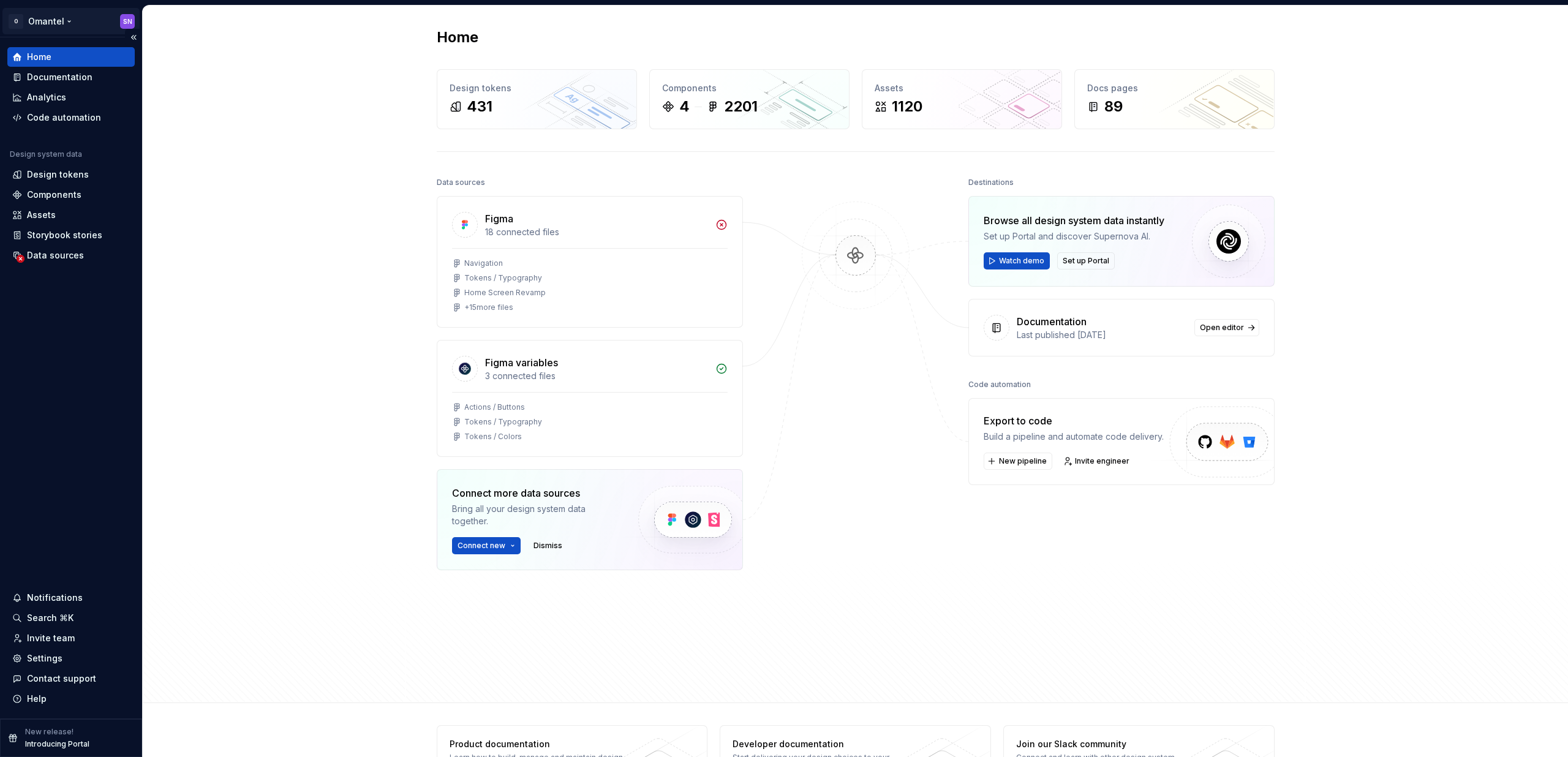
click at [48, 18] on html "O Omantel SN Home Documentation Analytics Code automation Design system data De…" at bounding box center [784, 378] width 1568 height 757
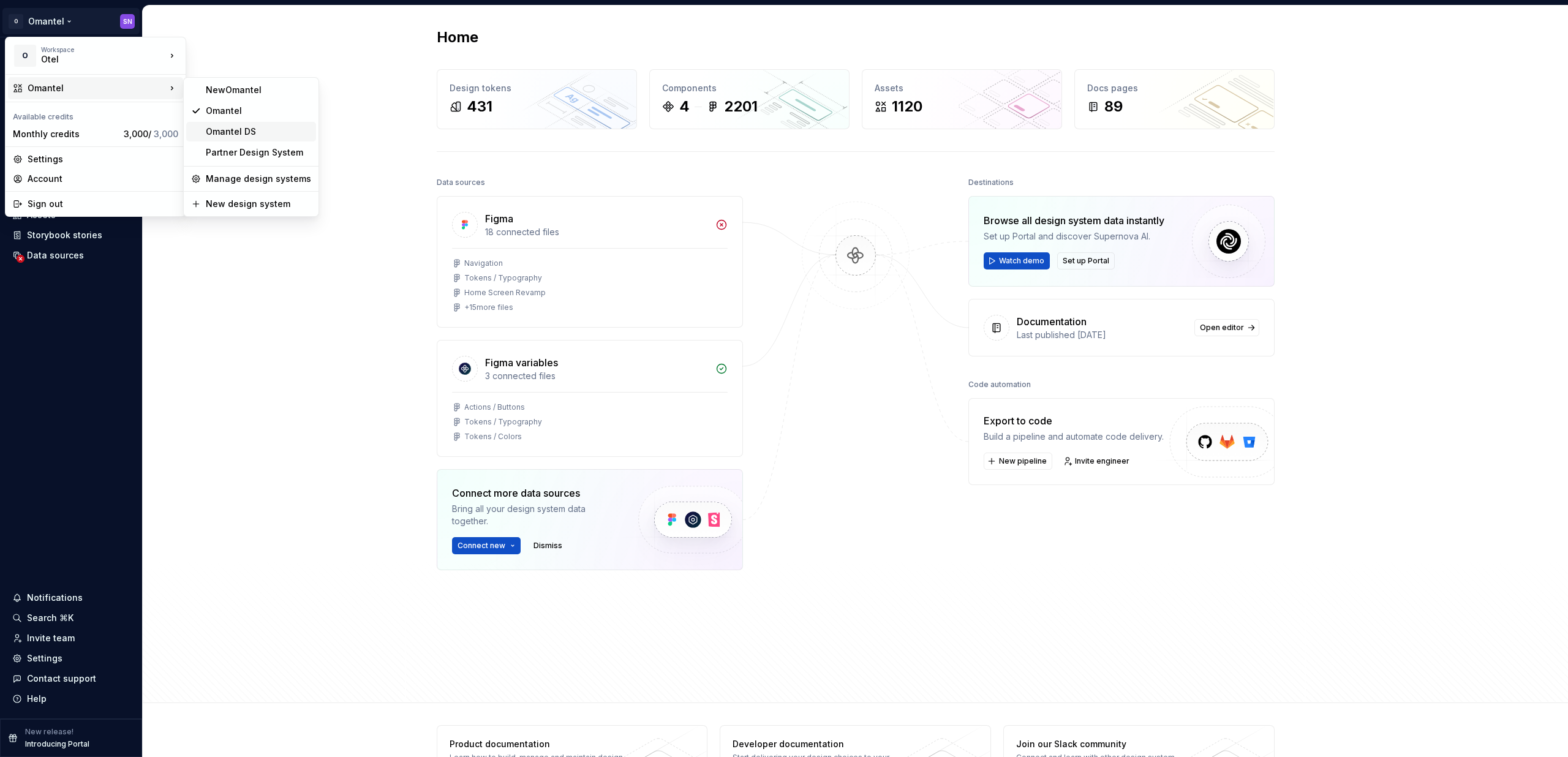
click at [207, 133] on div "Omantel DS" at bounding box center [258, 132] width 105 height 12
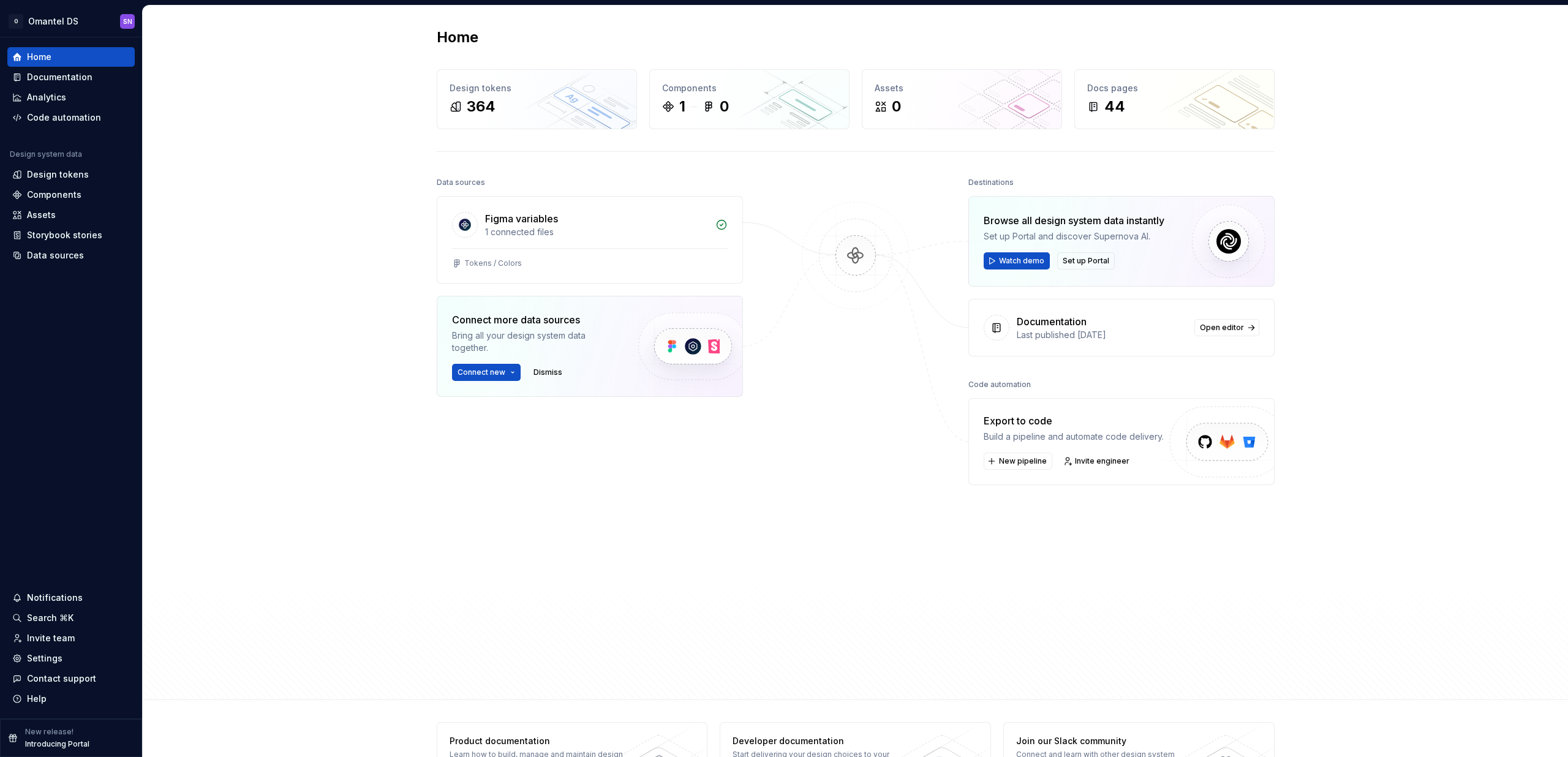
click at [228, 332] on div "Home Design tokens 364 Components 1 0 Assets 0 Docs pages 44 Data sources Figma…" at bounding box center [855, 353] width 1425 height 695
click at [1037, 464] on span "New pipeline" at bounding box center [1023, 461] width 48 height 10
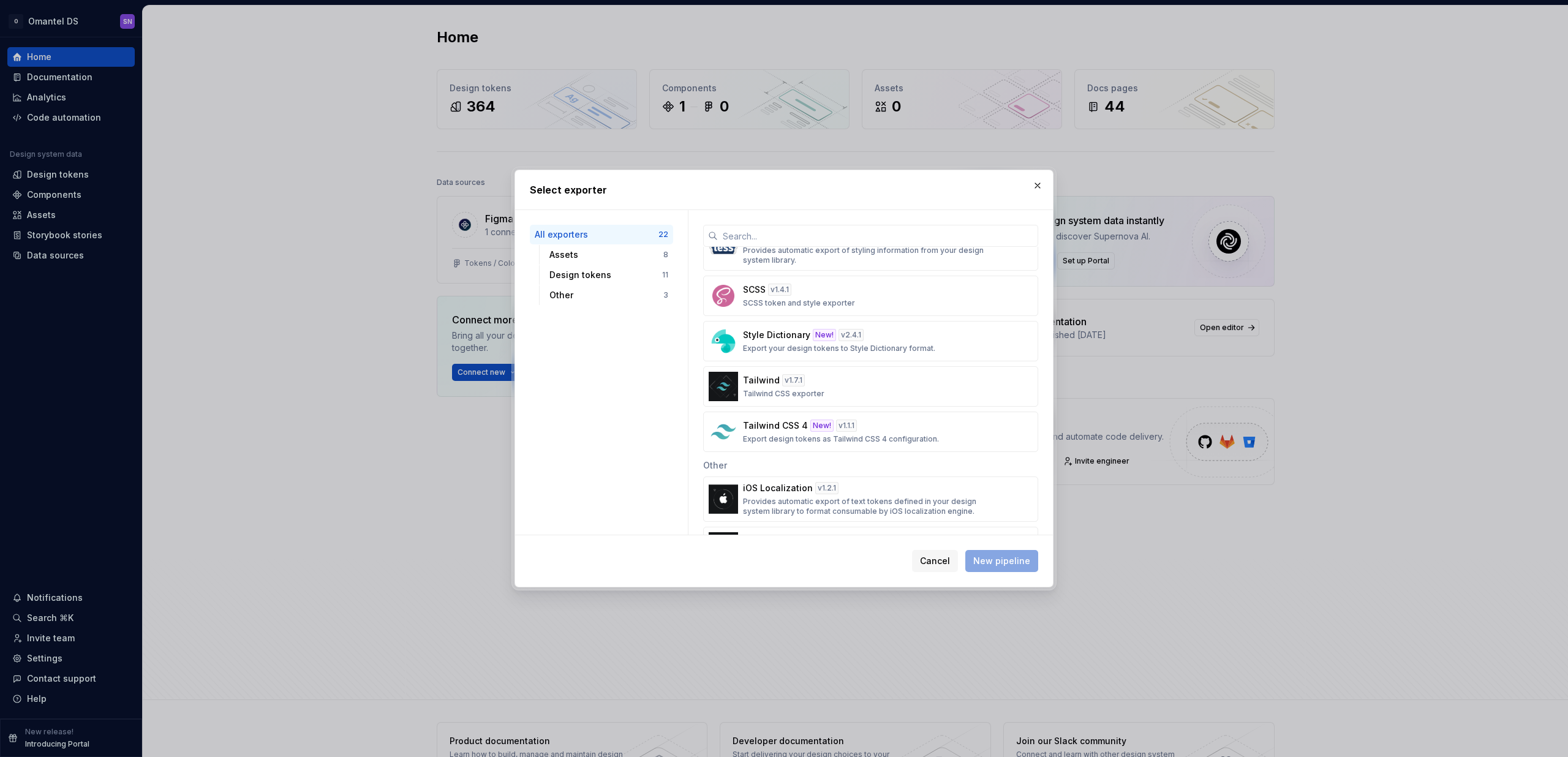
scroll to position [797, 0]
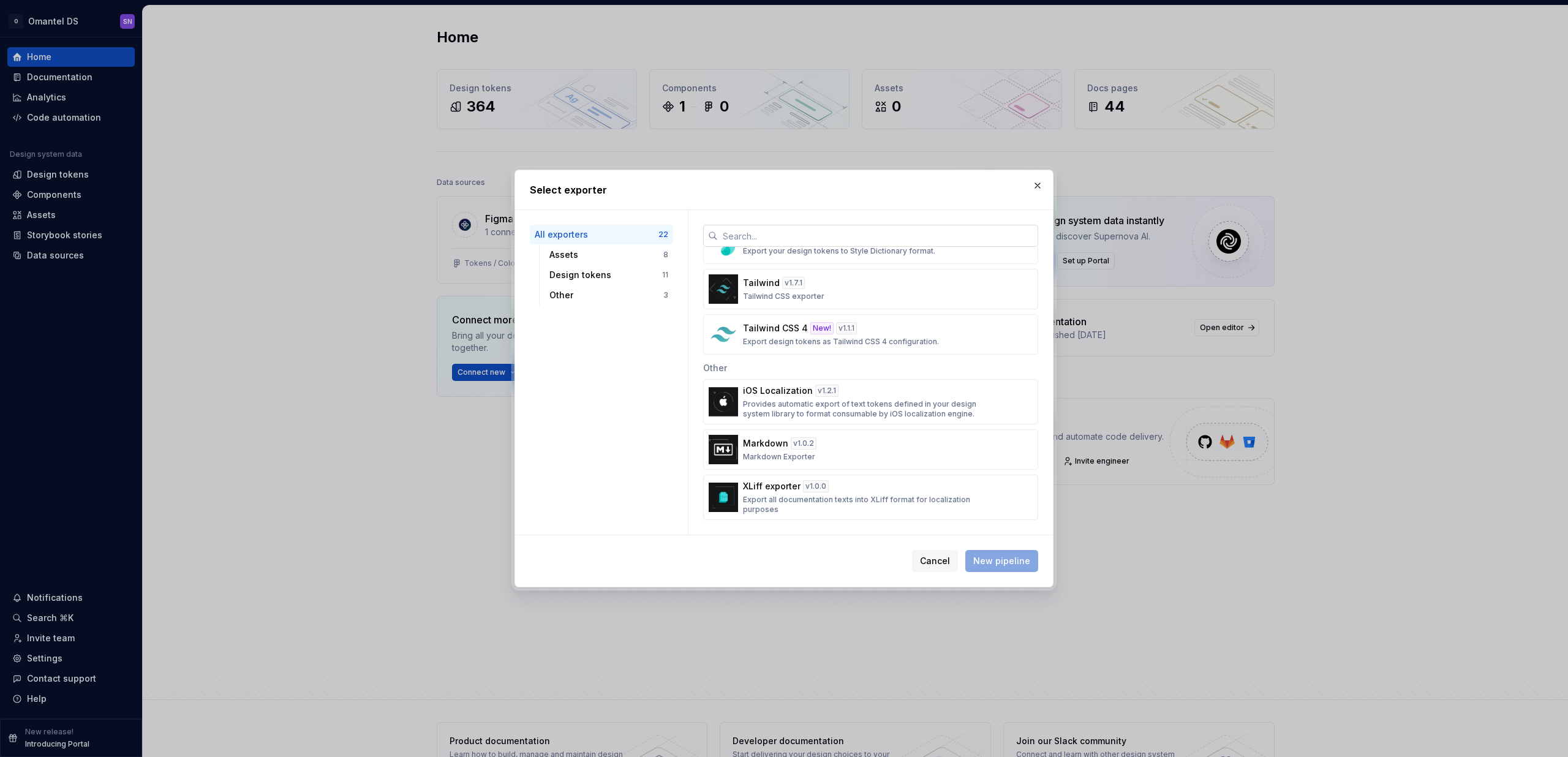
click at [766, 231] on input "text" at bounding box center [878, 236] width 321 height 22
click at [1037, 178] on button "button" at bounding box center [1037, 185] width 17 height 17
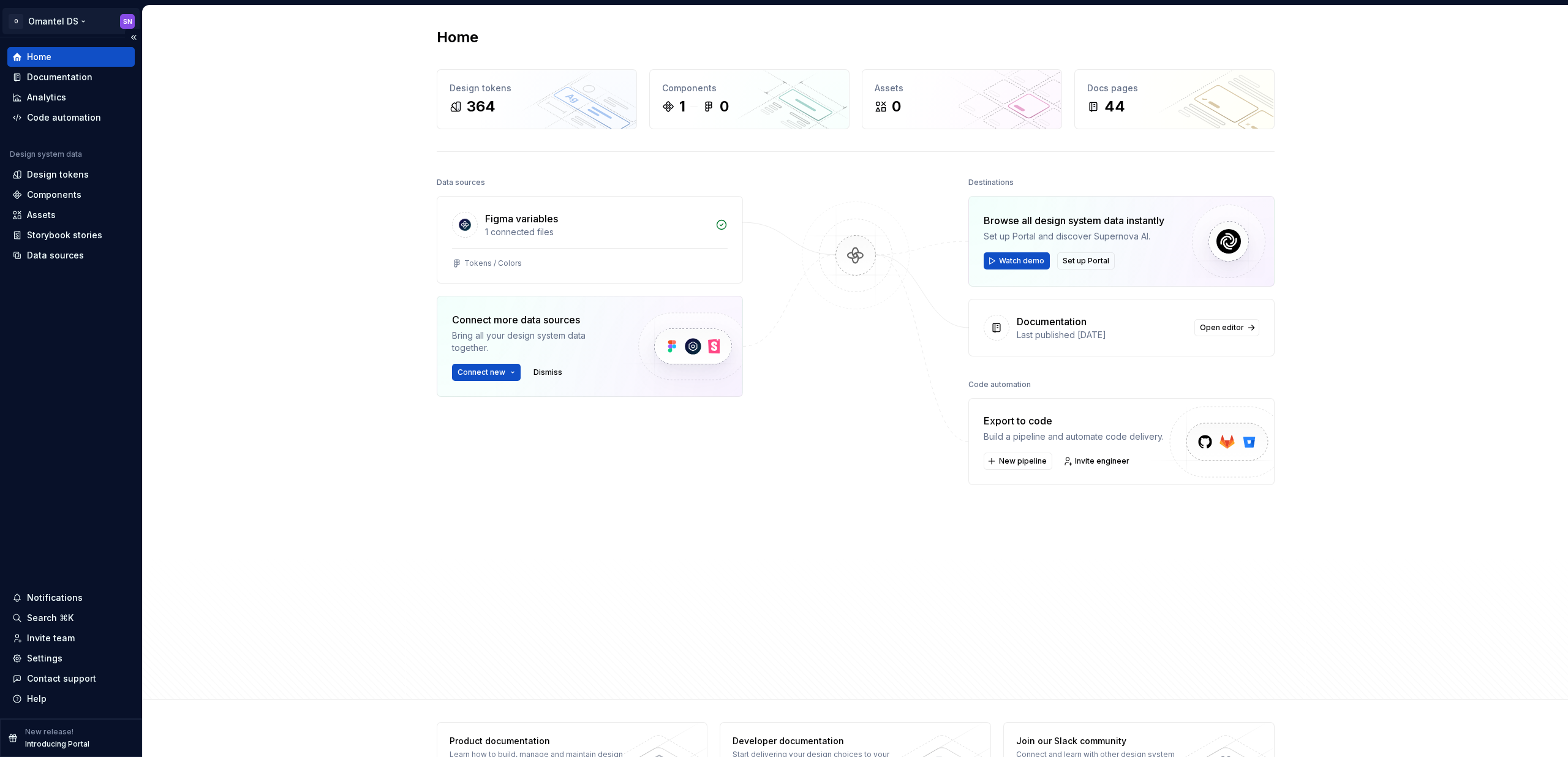
click at [79, 26] on html "O Omantel DS SN Home Documentation Analytics Code automation Design system data…" at bounding box center [784, 378] width 1568 height 757
click at [79, 25] on html "O Omantel DS SN Home Documentation Analytics Code automation Design system data…" at bounding box center [784, 378] width 1568 height 757
click at [98, 53] on div "Home" at bounding box center [71, 57] width 118 height 12
click at [53, 22] on html "O Omantel DS SN Home Documentation Analytics Code automation Design system data…" at bounding box center [784, 378] width 1568 height 757
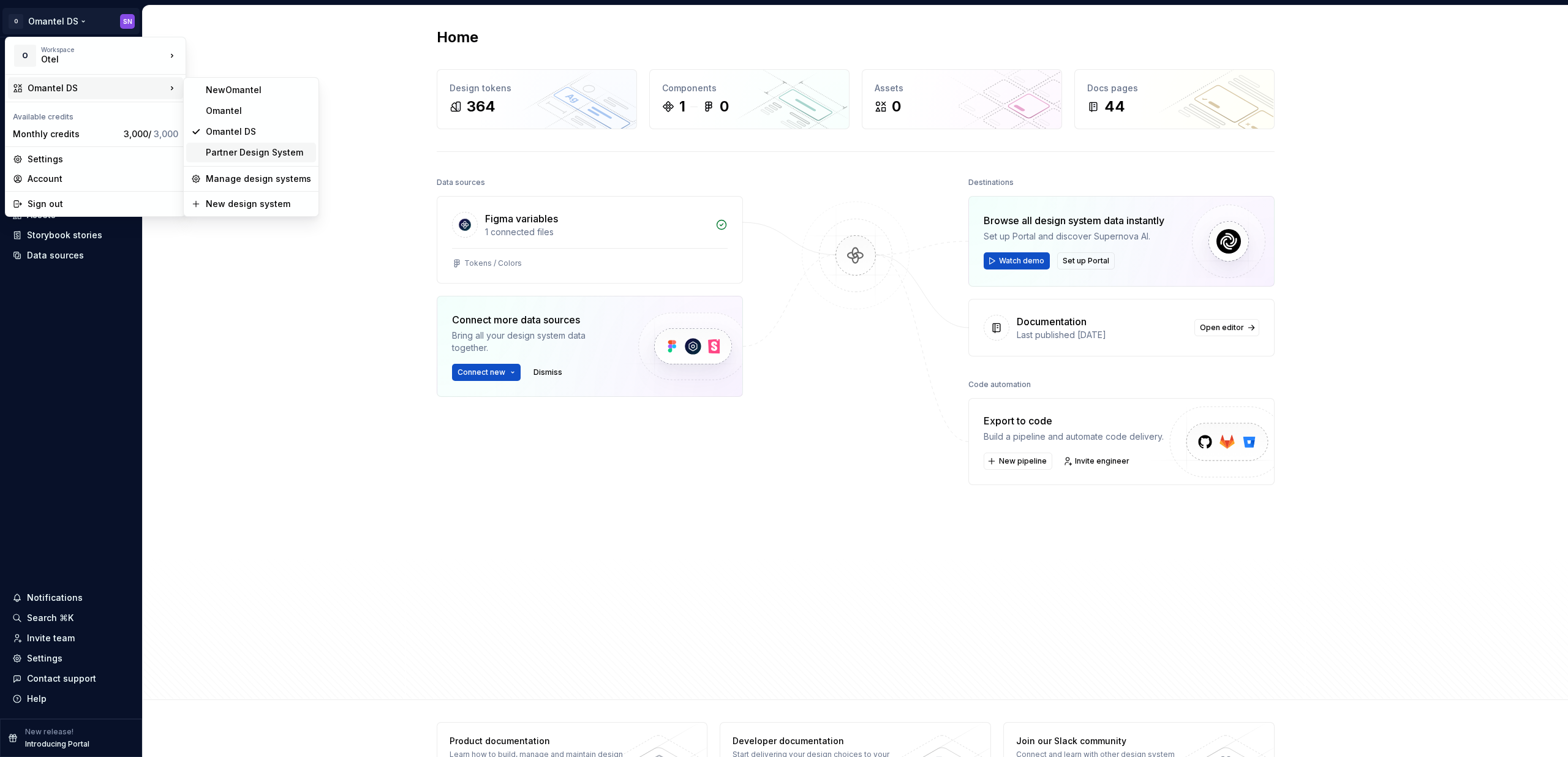
click at [258, 156] on div "Partner Design System" at bounding box center [258, 152] width 105 height 12
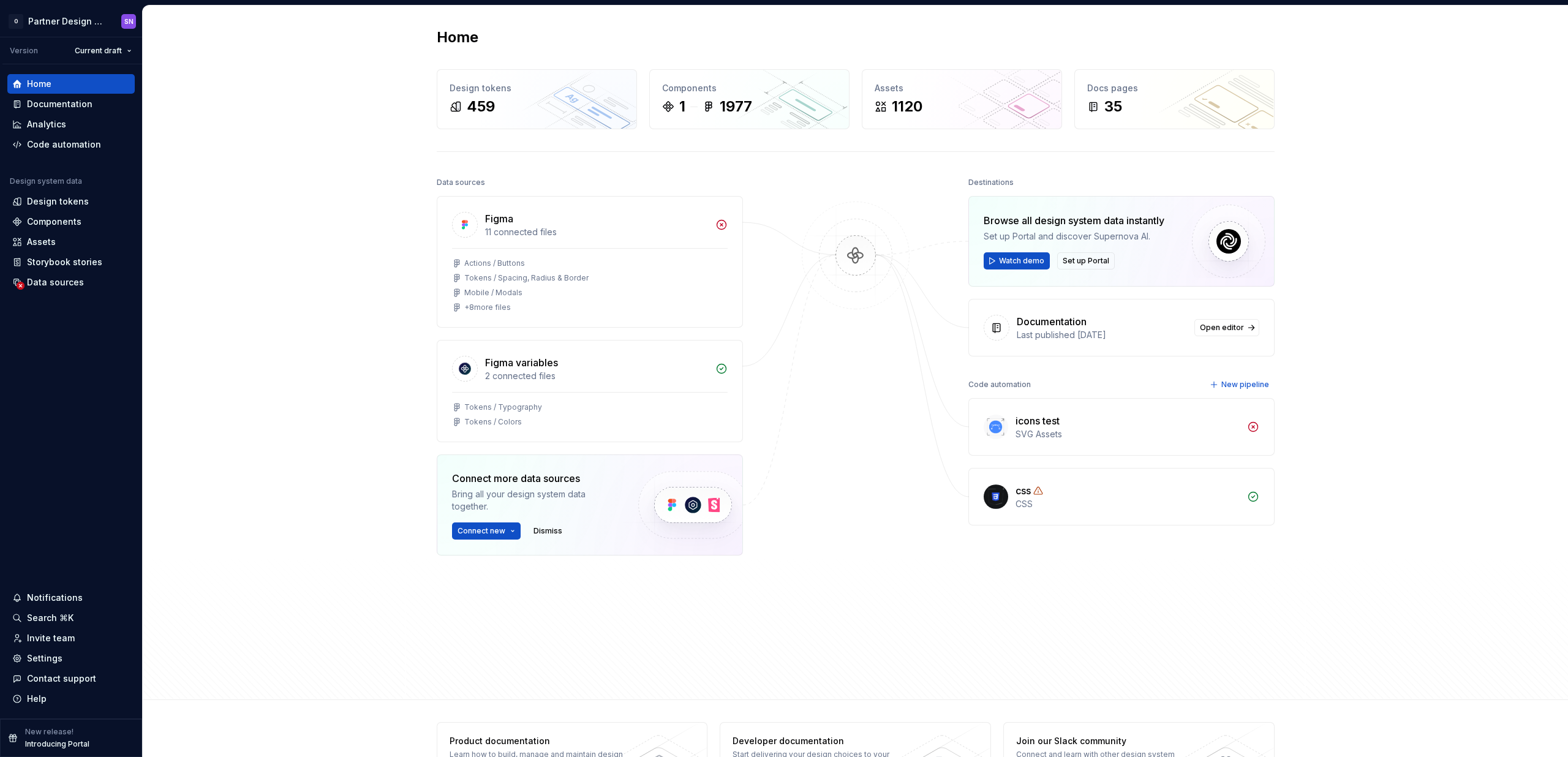
click at [1036, 421] on div "icons test" at bounding box center [1037, 421] width 44 height 15
click at [1044, 431] on div "SVG Assets" at bounding box center [1127, 434] width 224 height 12
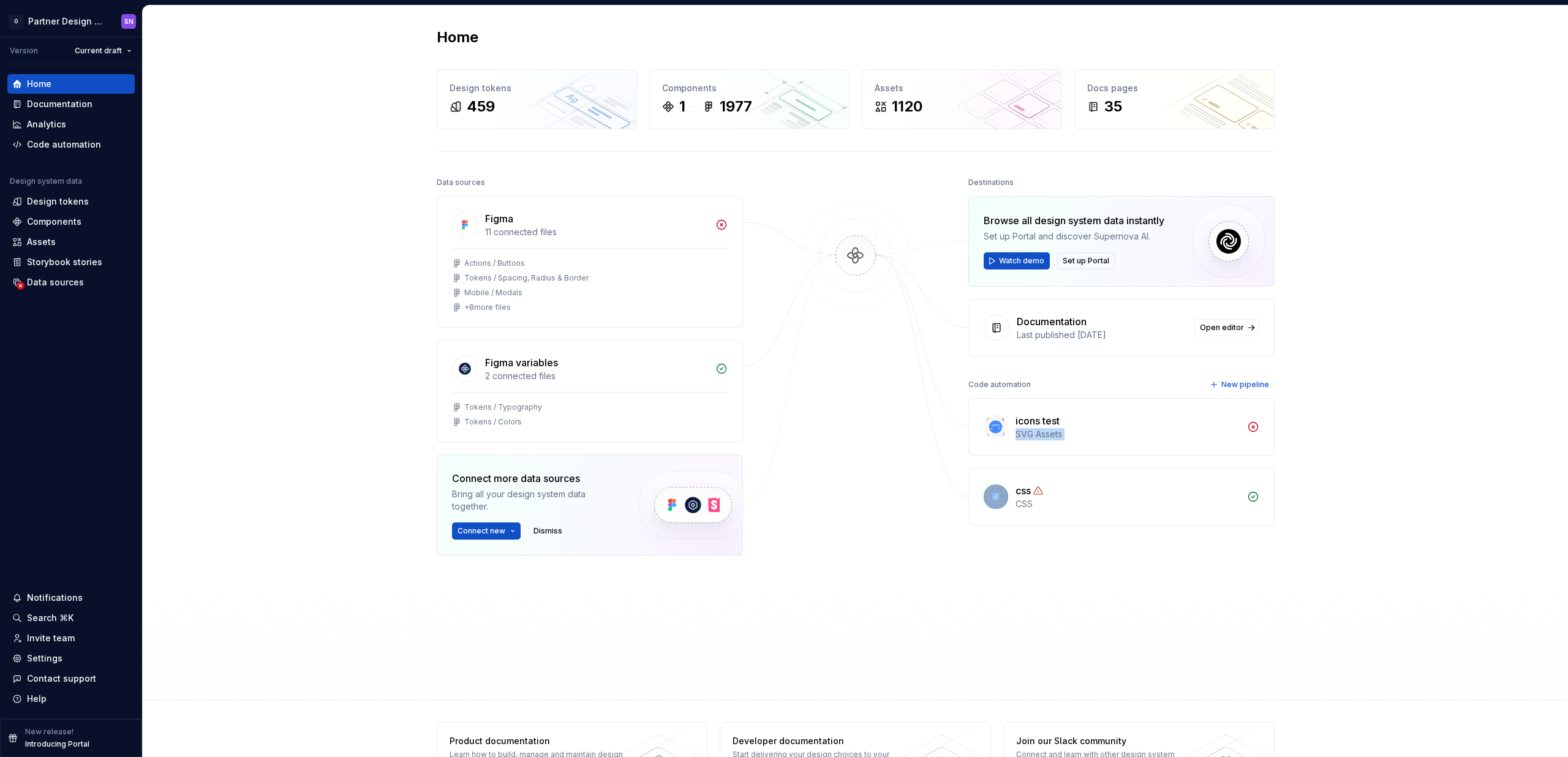
click at [1044, 431] on div "SVG Assets" at bounding box center [1127, 434] width 224 height 12
click at [1067, 519] on div "css CSS" at bounding box center [1121, 496] width 305 height 56
click at [997, 499] on img at bounding box center [996, 497] width 25 height 25
click at [798, 398] on div at bounding box center [855, 401] width 122 height 455
click at [64, 20] on html "O Partner Design System SN Version Current draft Home Documentation Analytics C…" at bounding box center [784, 378] width 1568 height 757
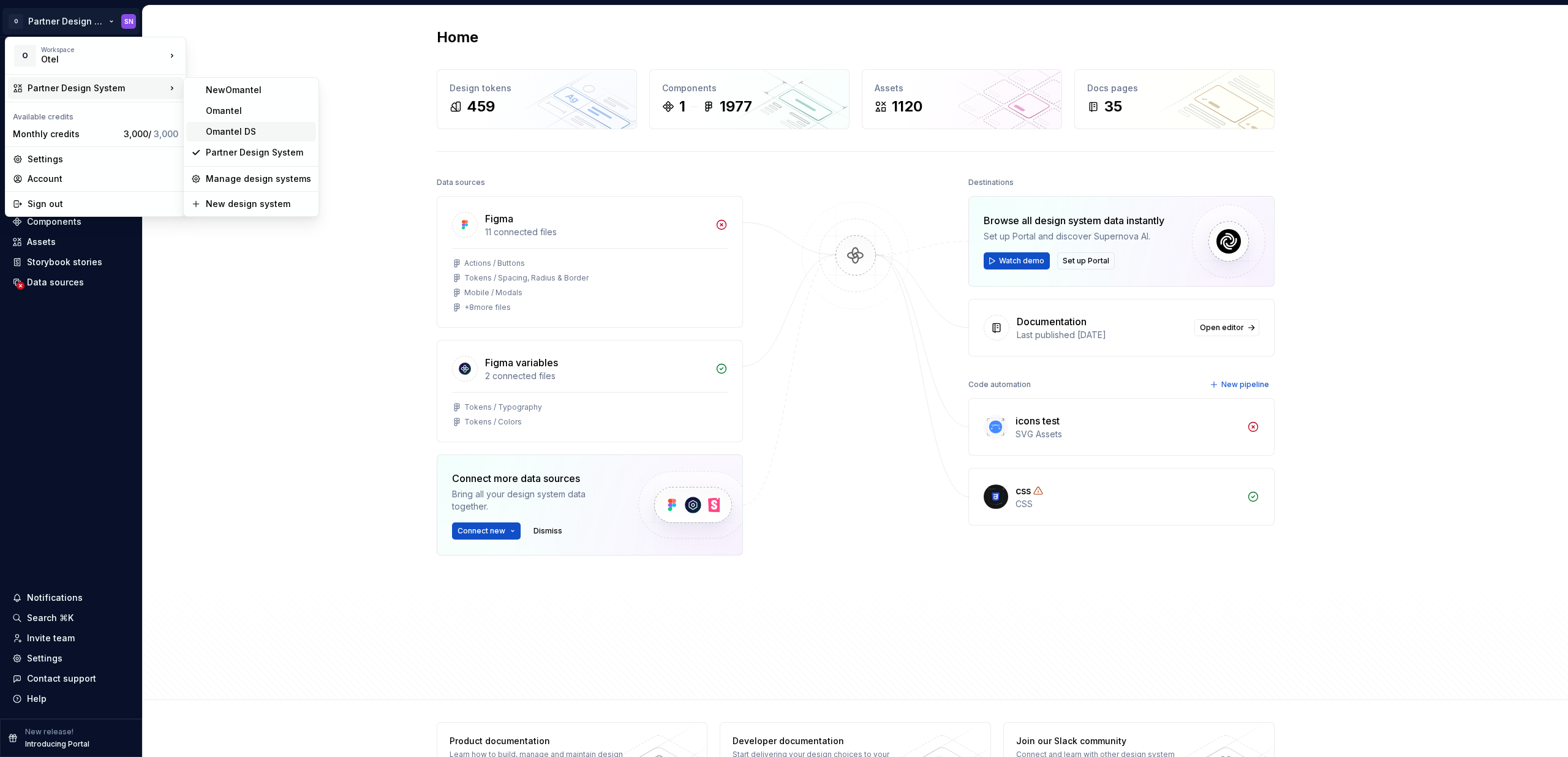
click at [212, 135] on div "Omantel DS" at bounding box center [258, 132] width 105 height 12
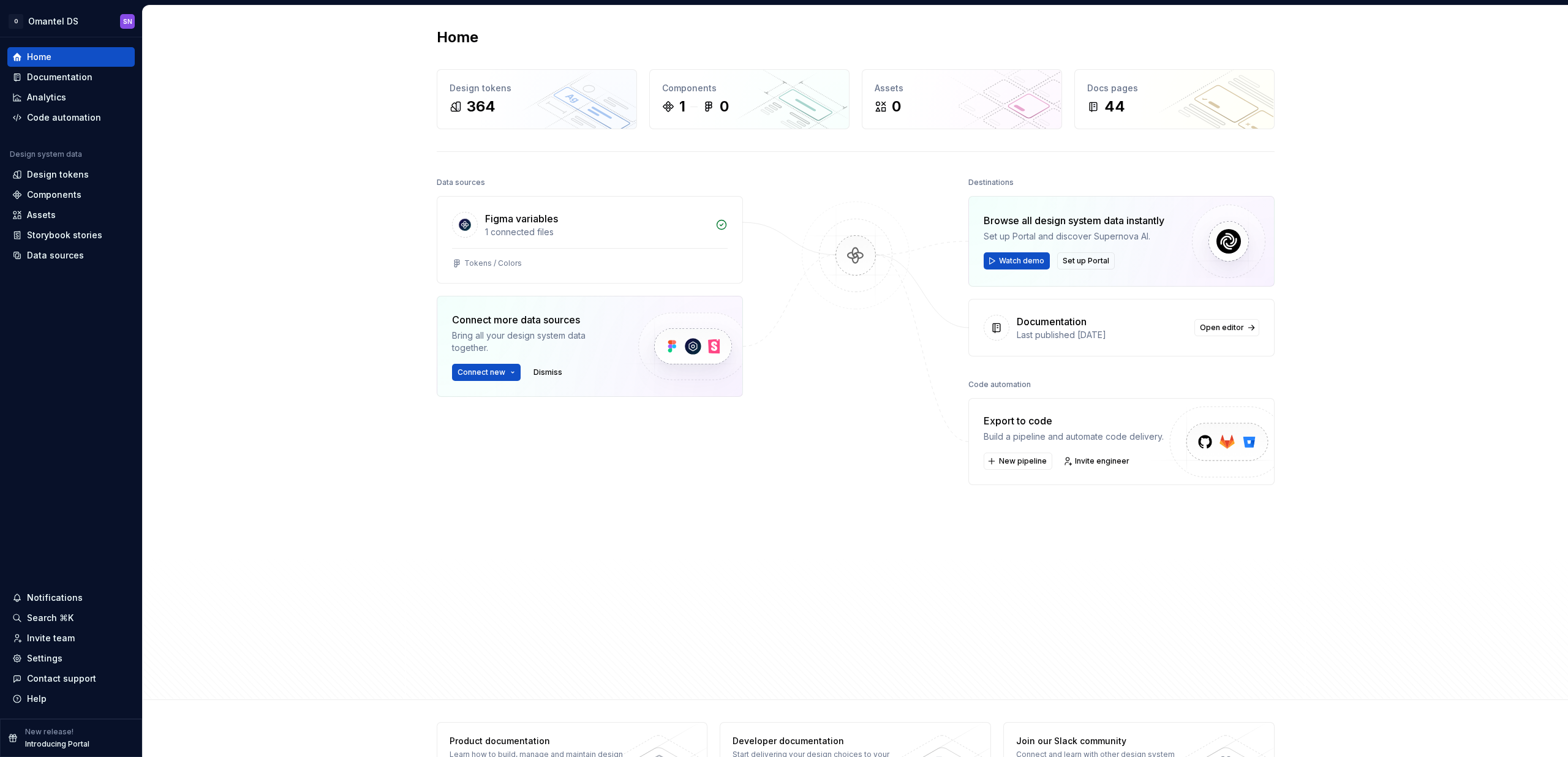
click at [849, 582] on div at bounding box center [855, 401] width 122 height 455
click at [85, 55] on div "Home" at bounding box center [71, 57] width 118 height 12
click at [84, 23] on html "O Omantel DS SN Home Documentation Analytics Code automation Design system data…" at bounding box center [784, 378] width 1568 height 757
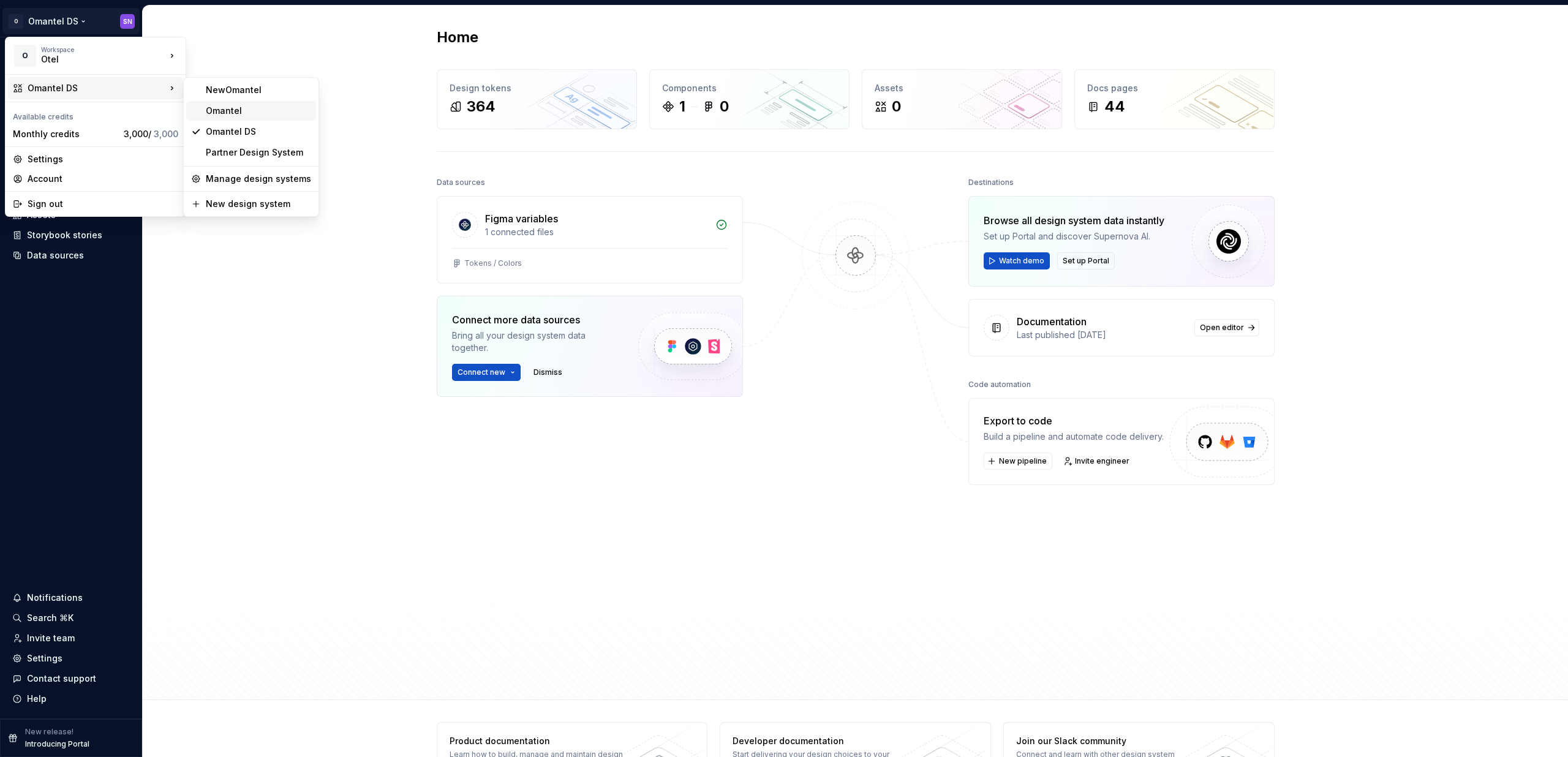
click at [254, 115] on div "Omantel" at bounding box center [258, 111] width 105 height 12
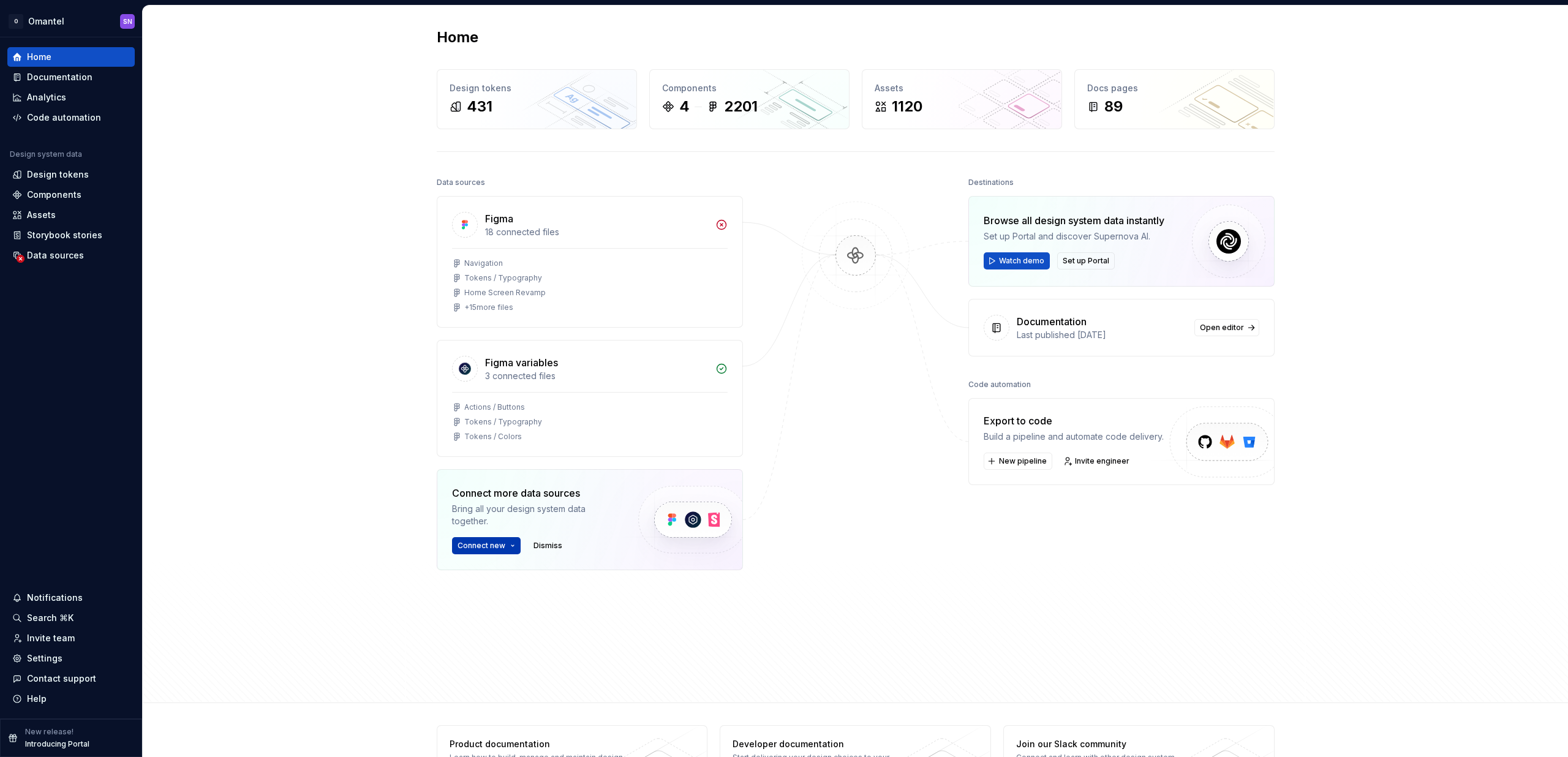
click at [504, 544] on button "Connect new" at bounding box center [486, 546] width 68 height 17
click at [344, 475] on div "Home Design tokens 431 Components 4 2201 Assets 1120 Docs pages 89 Data sources…" at bounding box center [855, 354] width 1425 height 698
click at [946, 510] on div "Data sources Figma 18 connected files Navigation Tokens / Typography Home Scree…" at bounding box center [856, 427] width 838 height 507
click at [951, 561] on div "Data sources Figma 18 connected files Navigation Tokens / Typography Home Scree…" at bounding box center [856, 427] width 838 height 507
click at [213, 75] on div "Home Design tokens 431 Components 4 2201 Assets 1120 Docs pages 89 Data sources…" at bounding box center [855, 354] width 1425 height 698
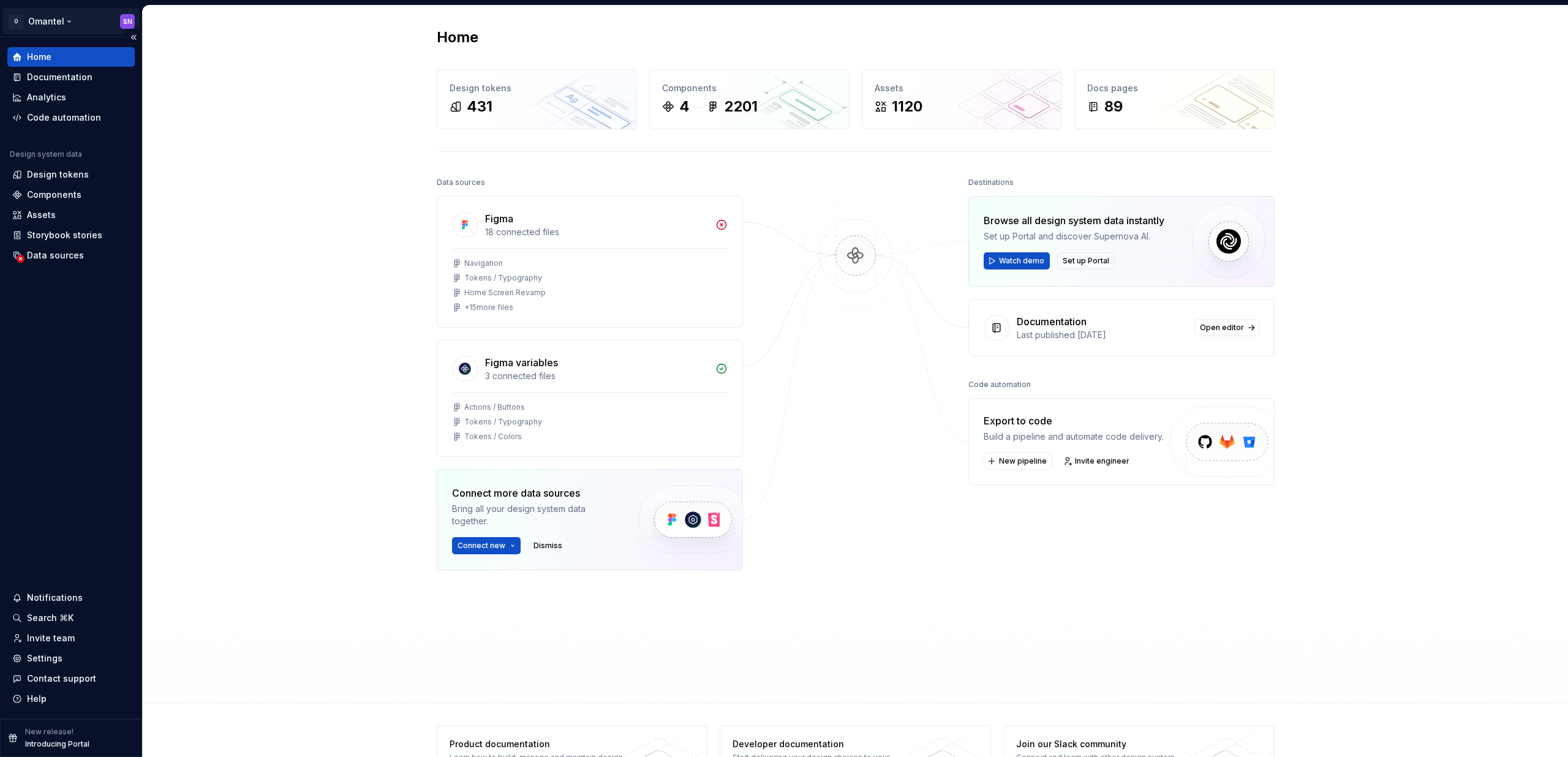
click at [58, 18] on html "O Omantel SN Home Documentation Analytics Code automation Design system data De…" at bounding box center [784, 378] width 1568 height 757
click at [279, 399] on html "O Omantel SN Home Documentation Analytics Code automation Design system data De…" at bounding box center [784, 378] width 1568 height 757
click at [49, 17] on html "O Omantel SN Home Documentation Analytics Code automation Design system data De…" at bounding box center [784, 378] width 1568 height 757
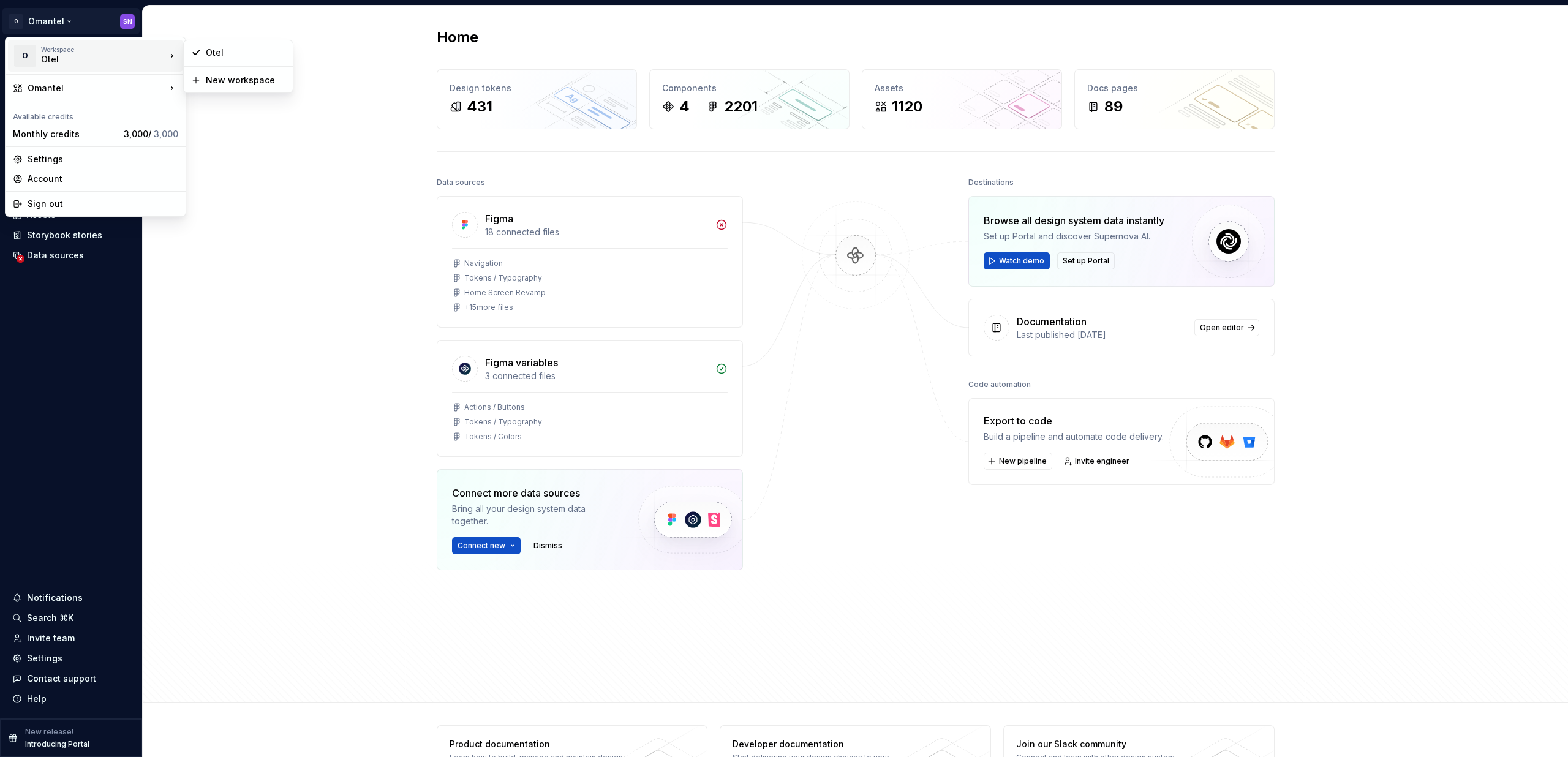
click at [61, 53] on div "Workspace" at bounding box center [103, 49] width 125 height 8
click at [199, 54] on icon at bounding box center [196, 53] width 10 height 10
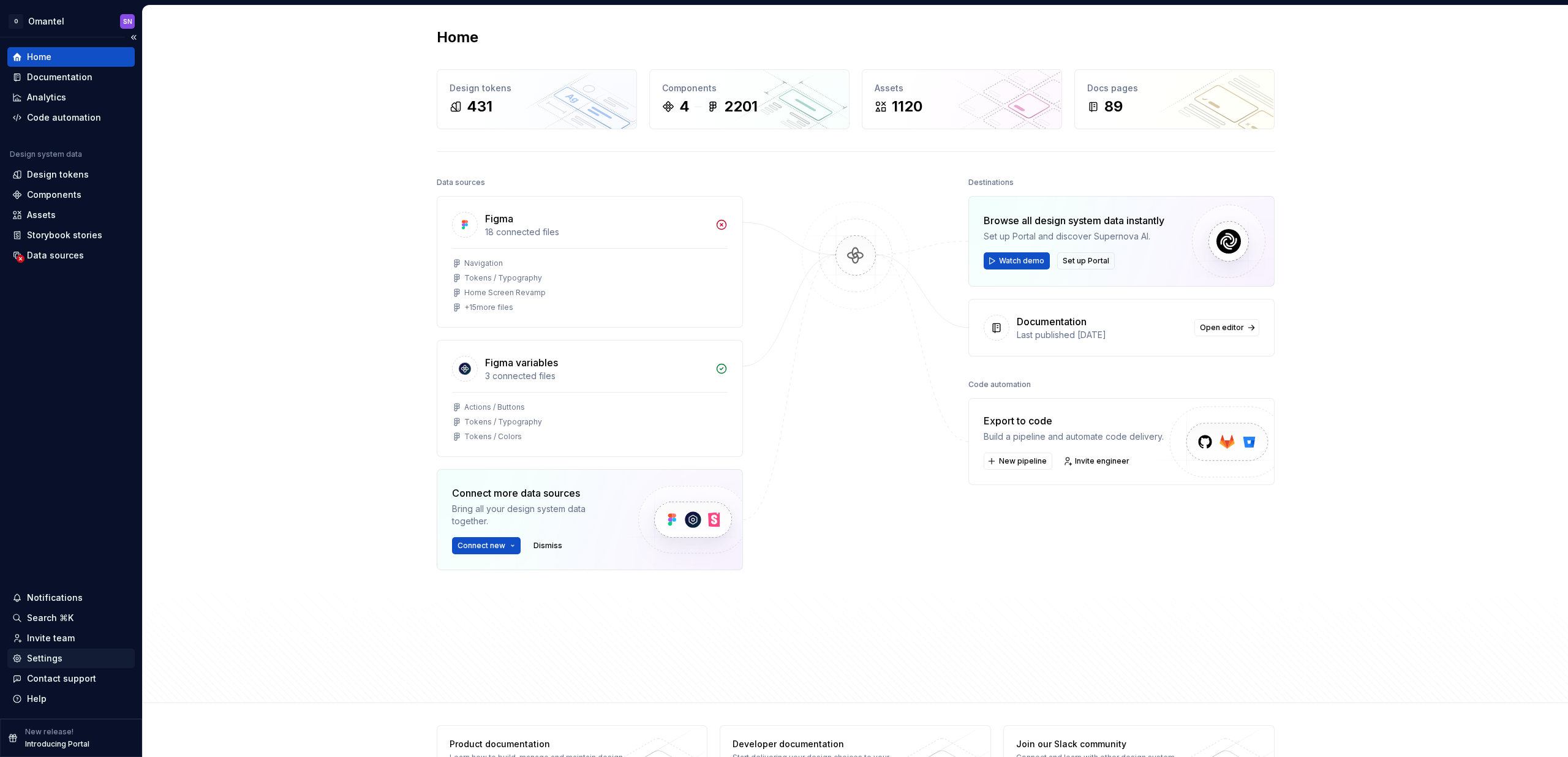
click at [41, 658] on div "Settings" at bounding box center [44, 659] width 36 height 12
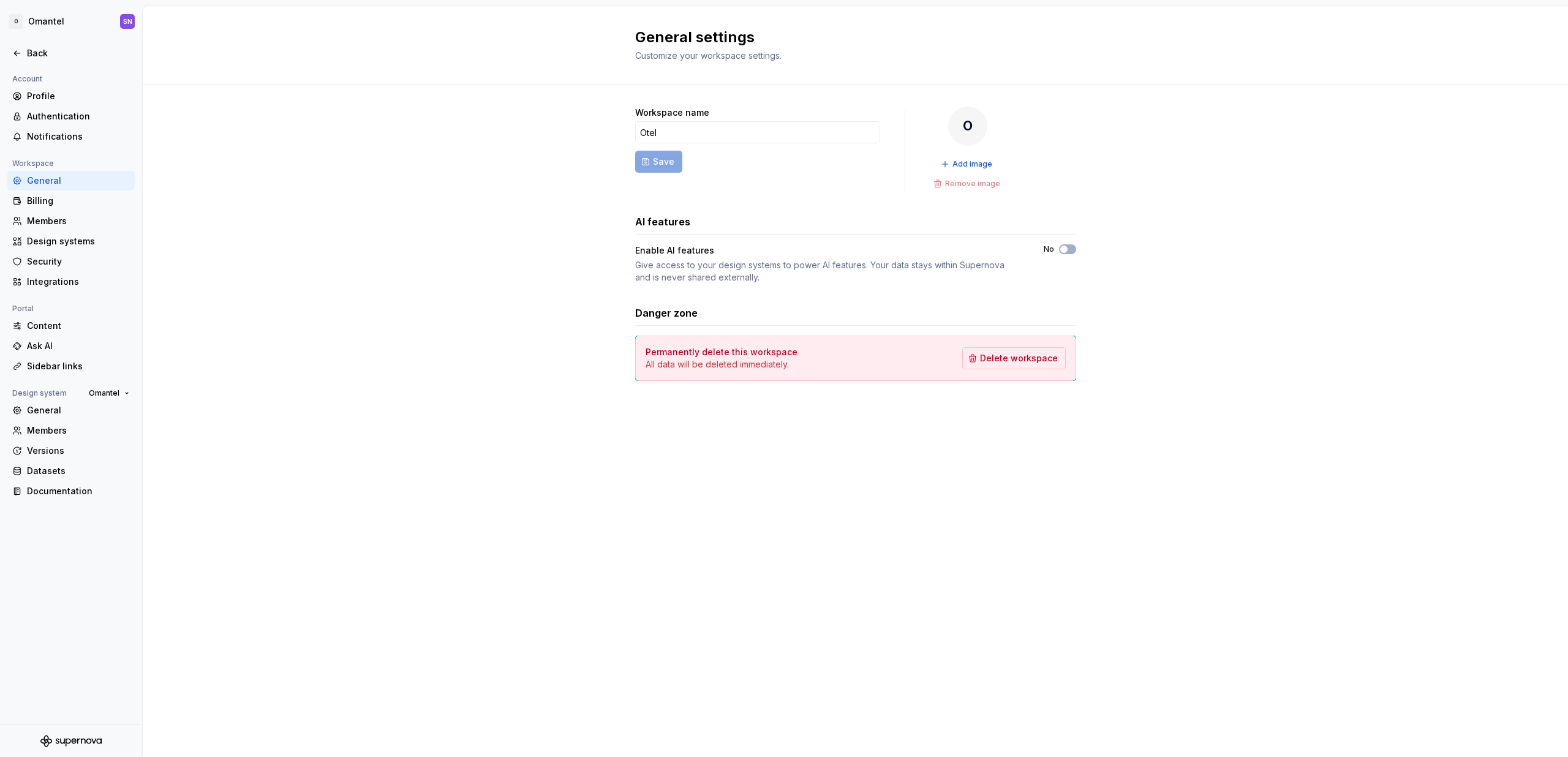
click at [471, 191] on div "Workspace name Otel Save O Add image Remove image AI features Enable AI feature…" at bounding box center [855, 256] width 1425 height 343
